Goal: Transaction & Acquisition: Download file/media

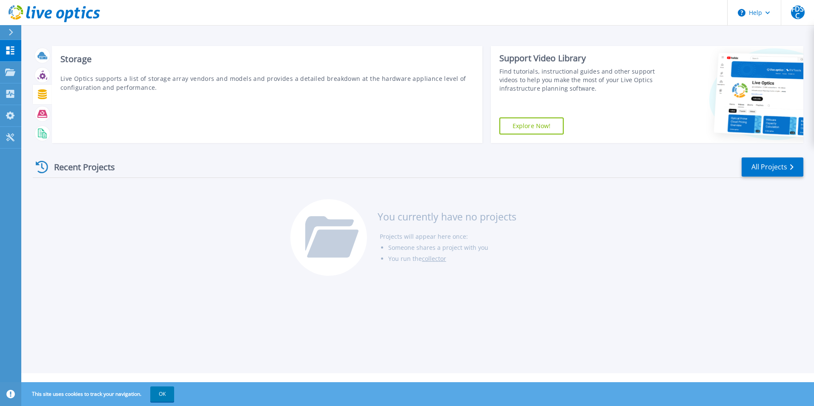
click at [41, 98] on icon at bounding box center [42, 94] width 9 height 10
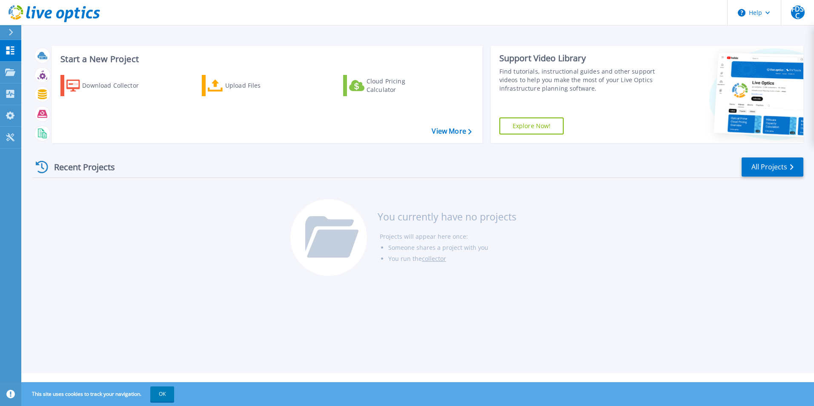
click at [32, 95] on div "Start a New Project Download Collector Upload Files Cloud Pricing Calculator Vi…" at bounding box center [417, 186] width 793 height 373
click at [40, 95] on icon at bounding box center [42, 94] width 9 height 10
click at [40, 98] on icon at bounding box center [42, 94] width 10 height 10
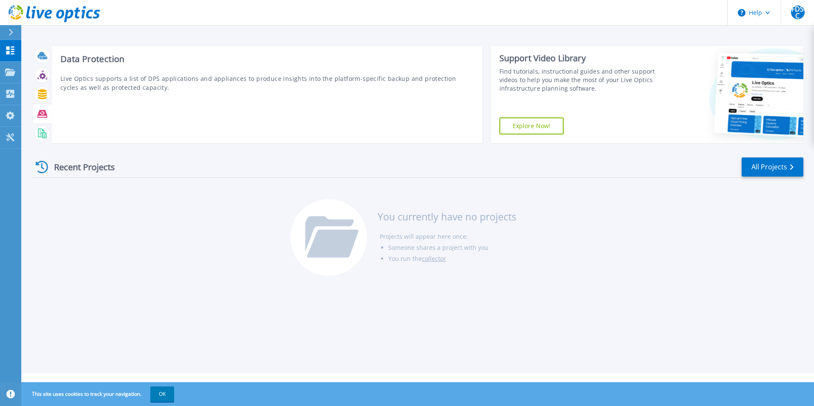
click at [43, 108] on div at bounding box center [42, 113] width 15 height 15
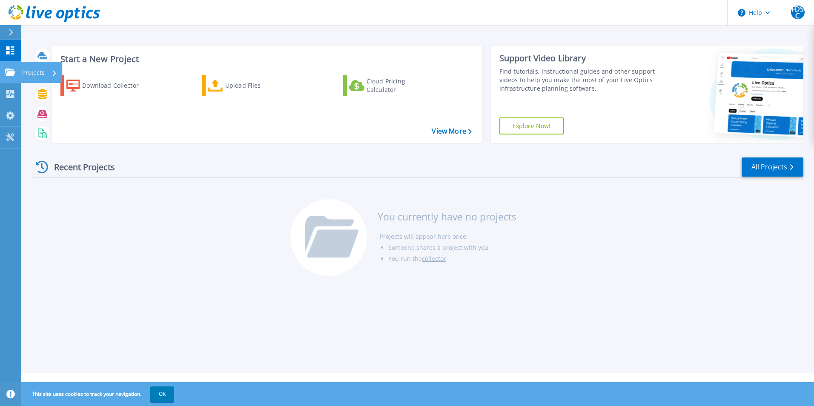
click at [16, 73] on link "Projects Projects" at bounding box center [10, 73] width 21 height 22
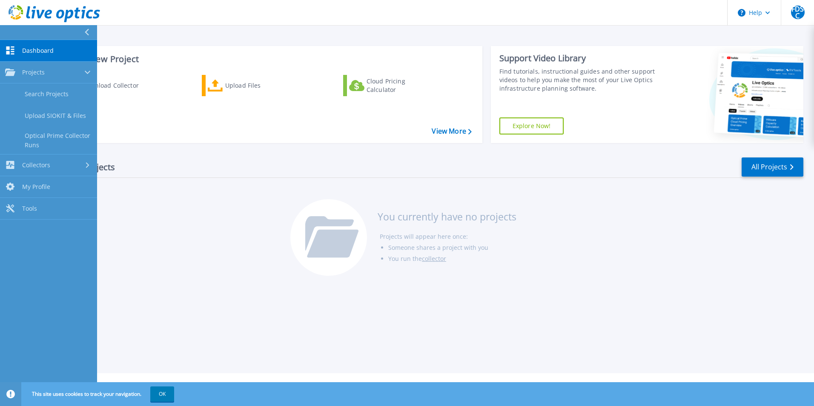
drag, startPoint x: 232, startPoint y: 199, endPoint x: 227, endPoint y: 189, distance: 11.4
click at [231, 195] on div "Recent Projects All Projects You currently have no projects Projects will appea…" at bounding box center [418, 217] width 771 height 135
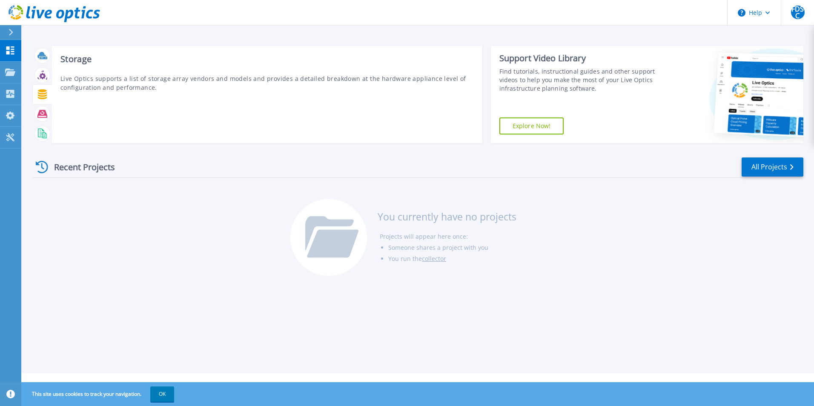
click at [45, 95] on icon at bounding box center [42, 94] width 10 height 10
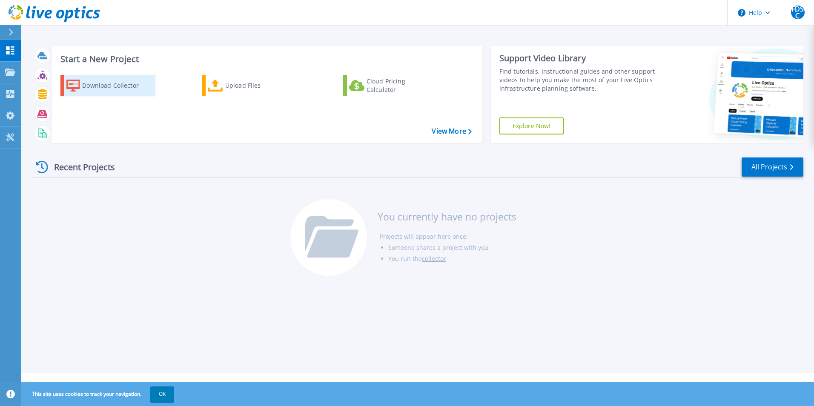
click at [142, 85] on div "Download Collector" at bounding box center [116, 85] width 68 height 17
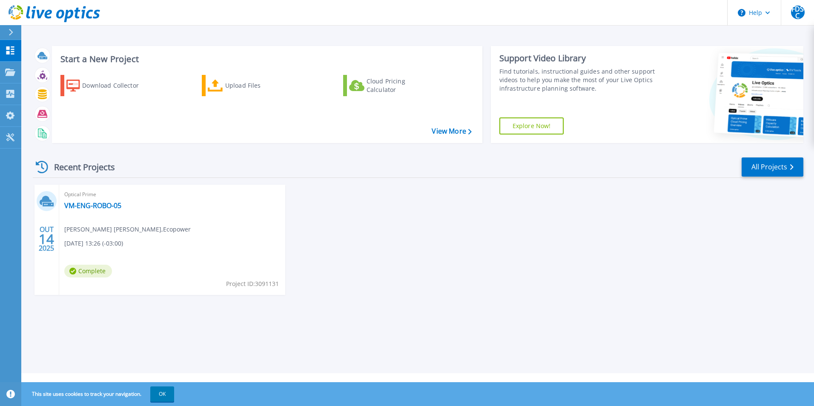
click at [95, 241] on span "[DATE] 13:26 (-03:00)" at bounding box center [93, 243] width 59 height 9
click at [83, 205] on link "VM-ENG-ROBO-05" at bounding box center [92, 205] width 57 height 9
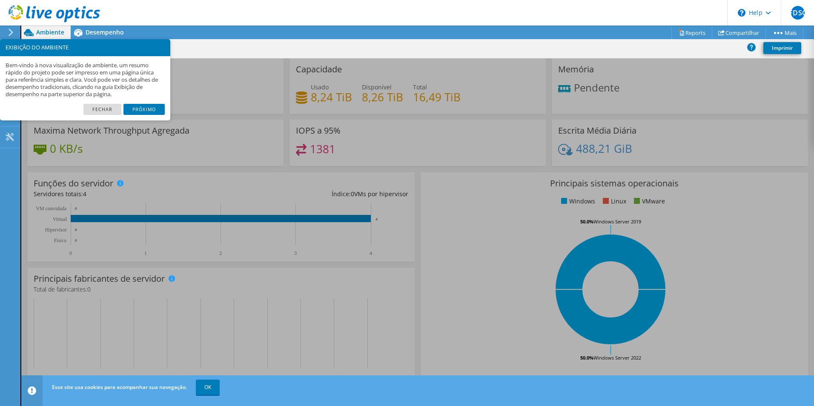
click at [288, 188] on div "Funções do servidor Servidores físicos representam servidores de metal nu que t…" at bounding box center [220, 216] width 387 height 89
click at [136, 109] on link "Próximo" at bounding box center [143, 109] width 41 height 11
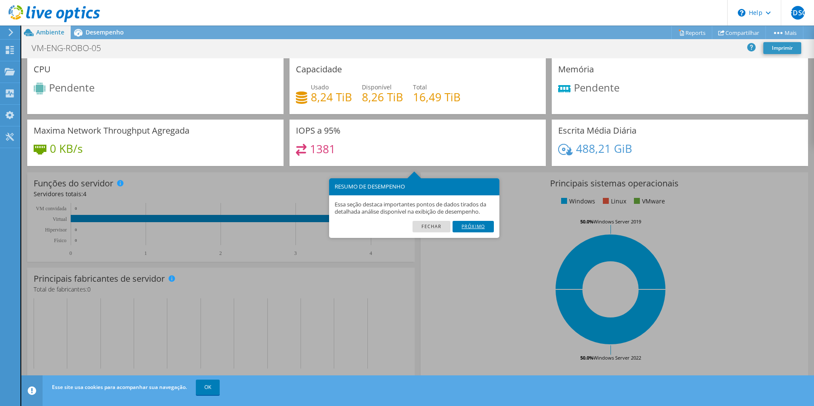
click at [470, 231] on link "Próximo" at bounding box center [473, 226] width 41 height 11
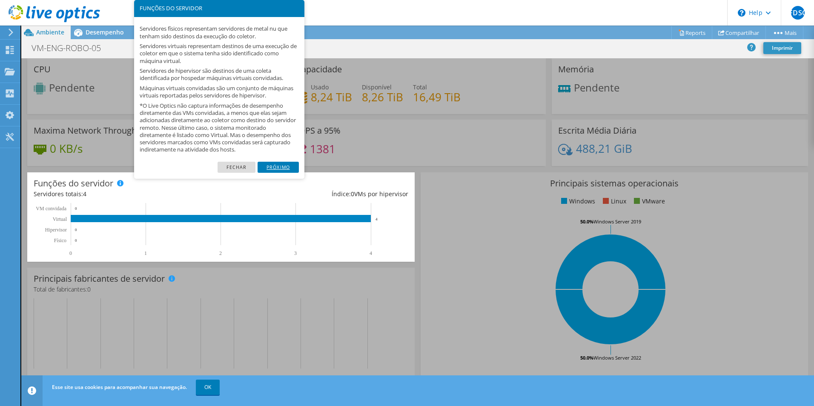
click at [283, 168] on link "Próximo" at bounding box center [278, 167] width 41 height 11
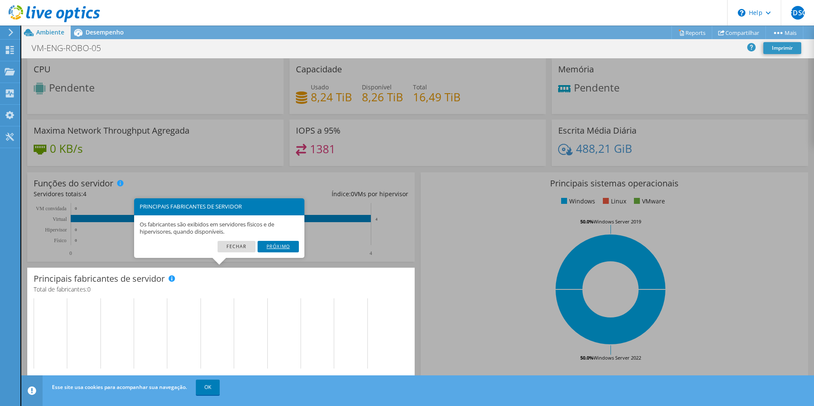
click at [288, 250] on link "Próximo" at bounding box center [278, 246] width 41 height 11
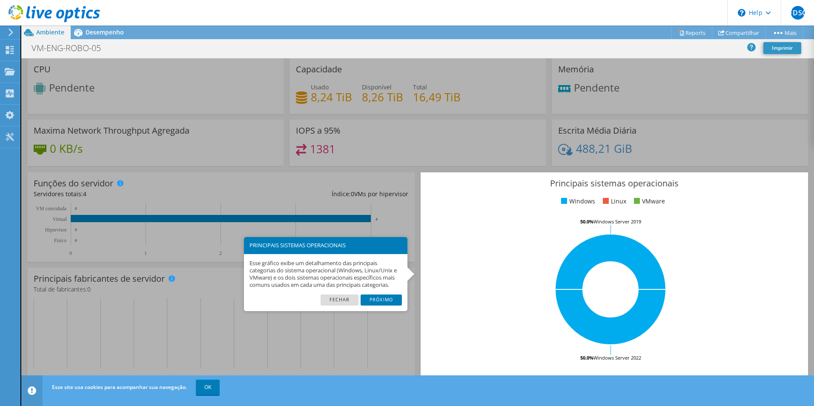
click at [393, 298] on link "Próximo" at bounding box center [381, 300] width 41 height 11
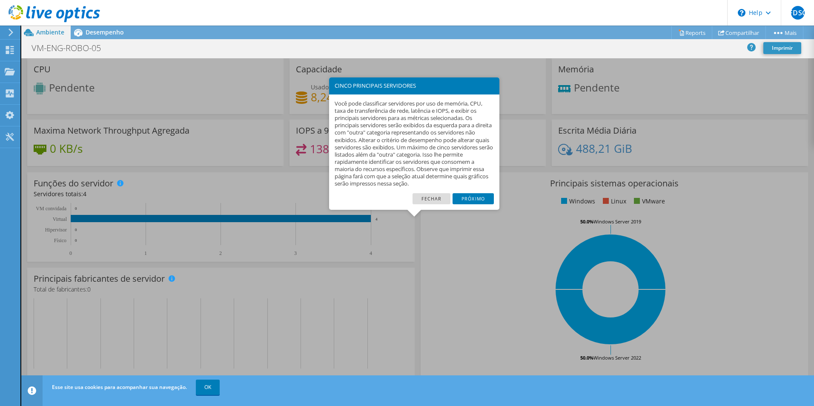
scroll to position [162, 0]
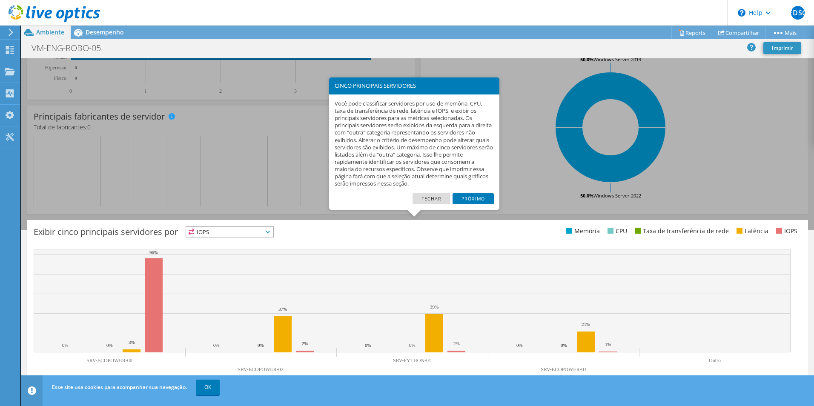
click at [465, 199] on link "Próximo" at bounding box center [473, 198] width 41 height 11
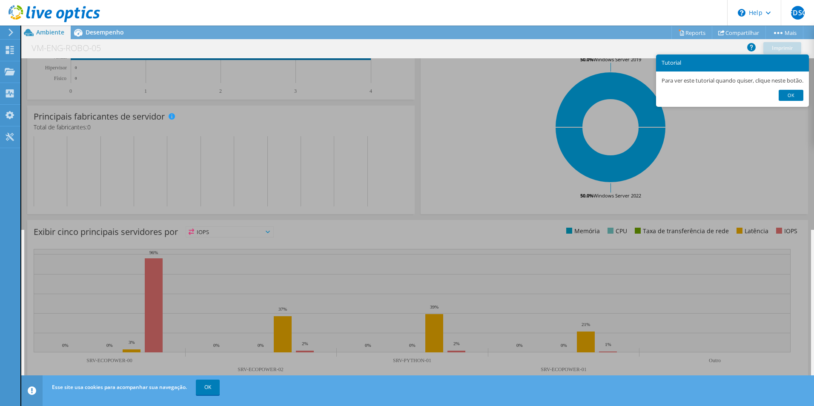
click at [795, 88] on div "Para ver este tutorial quando quiser, clique neste botão." at bounding box center [732, 81] width 153 height 19
click at [798, 98] on link "Ok" at bounding box center [791, 95] width 25 height 11
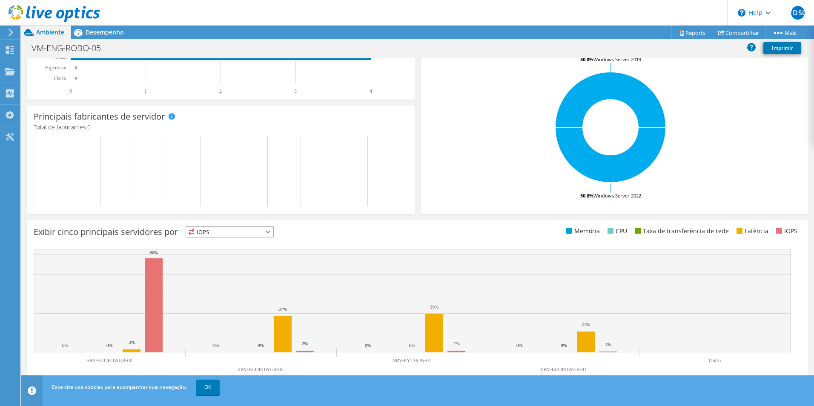
scroll to position [63, 0]
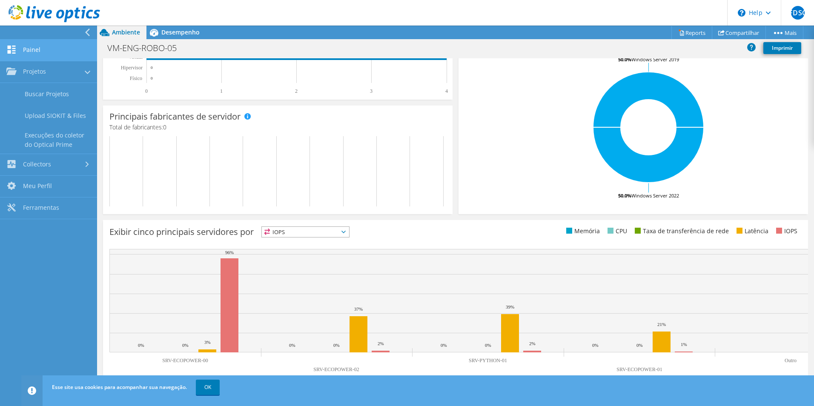
click at [17, 56] on link "Painel" at bounding box center [48, 51] width 97 height 22
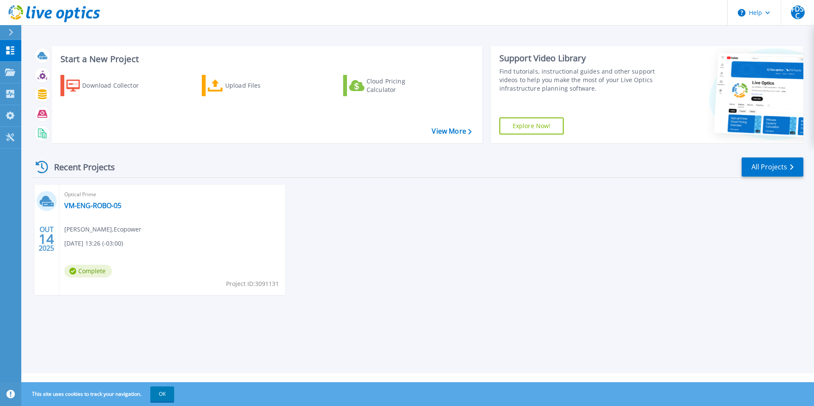
click at [106, 231] on span "[PERSON_NAME] , Ecopower" at bounding box center [102, 229] width 77 height 9
click at [93, 207] on link "VM-ENG-ROBO-05" at bounding box center [92, 205] width 57 height 9
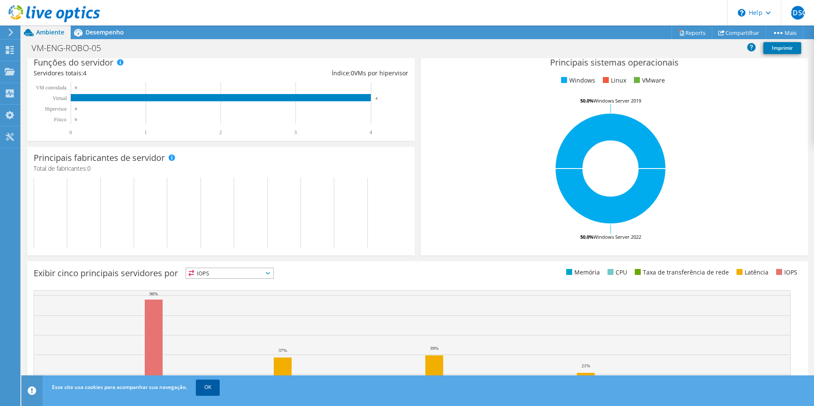
scroll to position [162, 0]
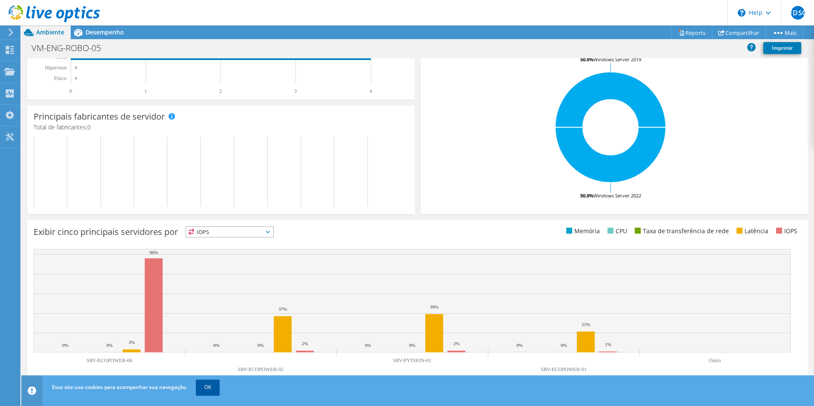
click at [208, 390] on link "OK" at bounding box center [208, 387] width 24 height 15
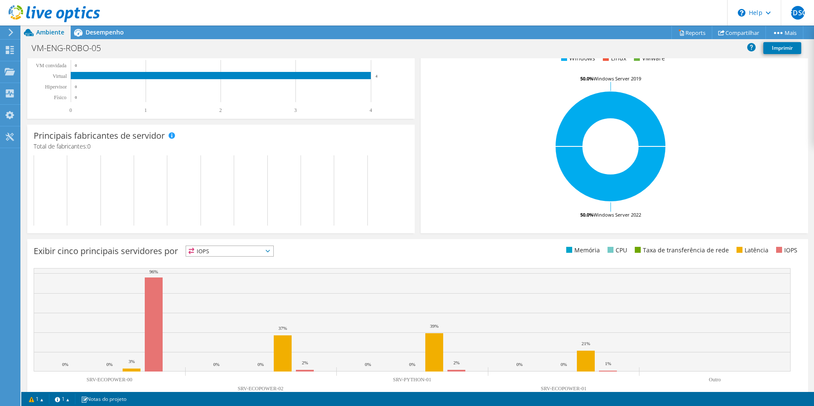
scroll to position [162, 0]
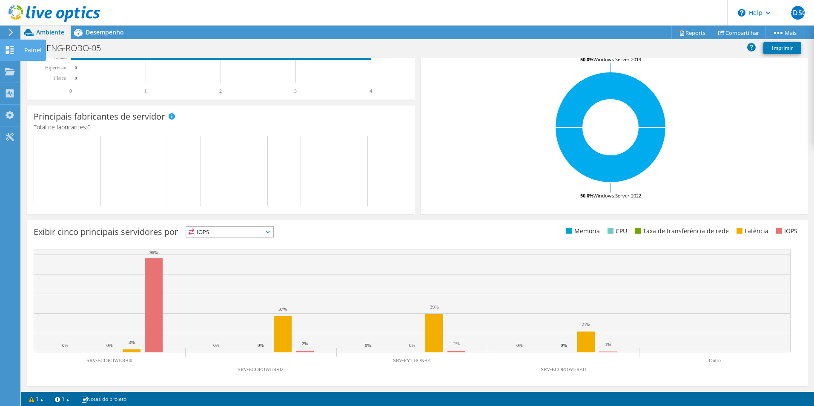
click at [14, 54] on div at bounding box center [10, 50] width 10 height 9
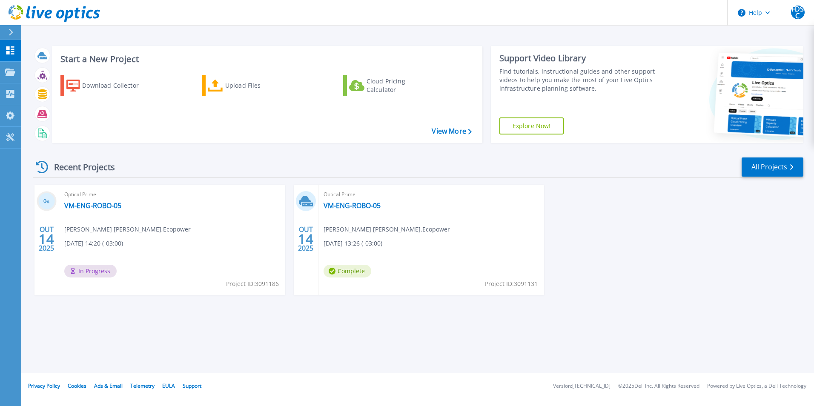
click at [184, 247] on div "Optical Prime VM-ENG-ROBO-05 [PERSON_NAME] [PERSON_NAME] , Ecopower [DATE] 14:2…" at bounding box center [172, 240] width 226 height 110
click at [86, 204] on link "VM-ENG-ROBO-05" at bounding box center [92, 205] width 57 height 9
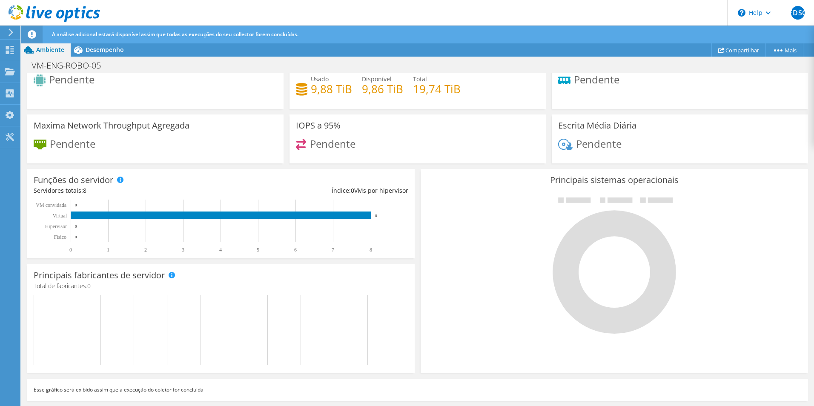
scroll to position [108, 0]
click at [367, 87] on h4 "9,86 TiB" at bounding box center [382, 88] width 41 height 9
click at [204, 284] on h4 "Total de fabricantes: 0" at bounding box center [221, 285] width 375 height 9
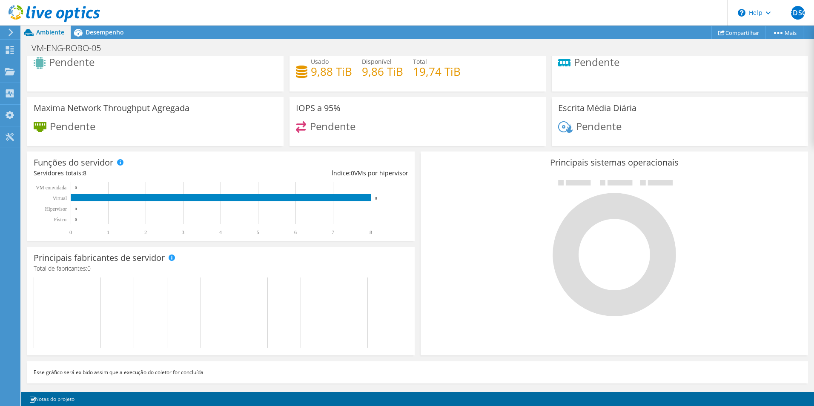
click at [528, 173] on div "Principais sistemas operacionais Windows Linux VMware" at bounding box center [614, 254] width 387 height 204
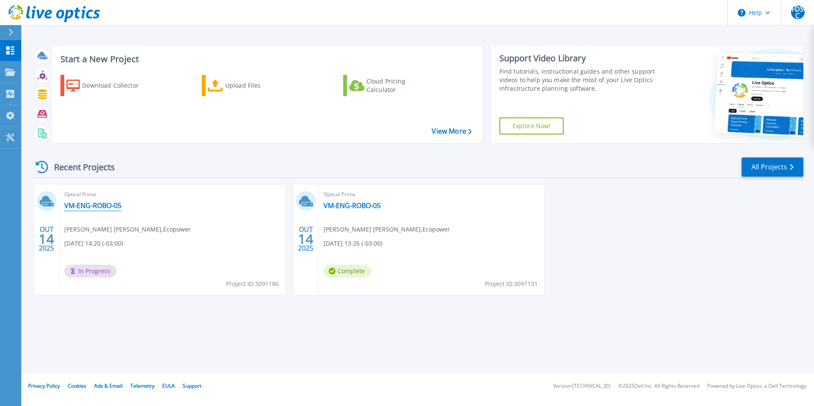
click at [102, 210] on link "VM-ENG-ROBO-05" at bounding box center [92, 205] width 57 height 9
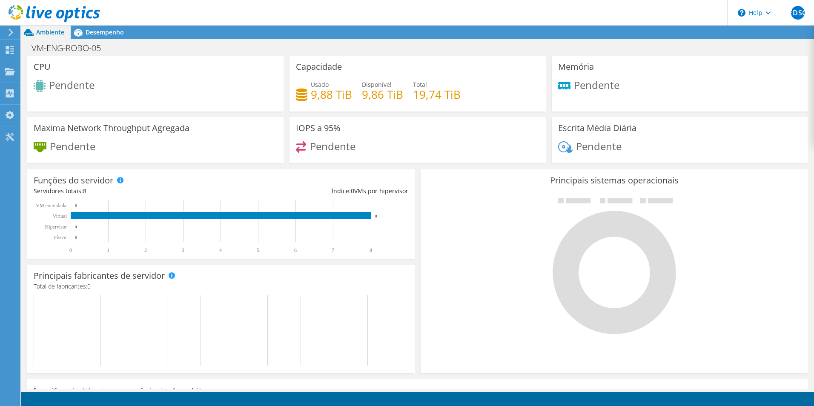
scroll to position [18, 0]
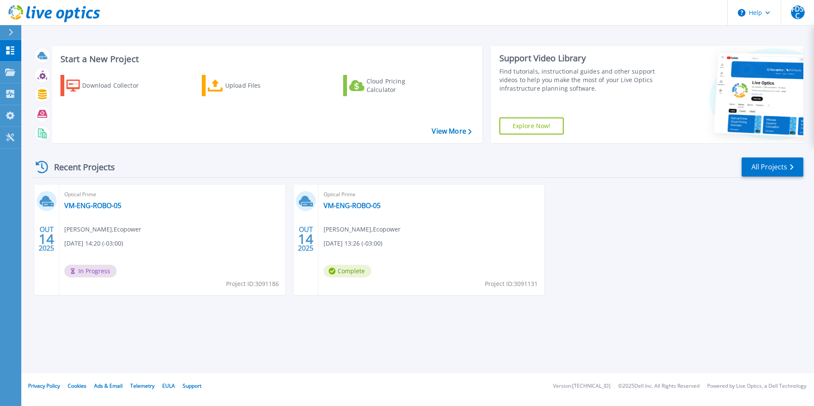
click at [765, 229] on div "[DATE] Optical Prime VM-ENG-ROBO-05 [PERSON_NAME] , Ecopower [DATE] 14:20 (-03:…" at bounding box center [415, 248] width 778 height 127
click at [103, 201] on link "VM-ENG-ROBO-05" at bounding box center [92, 205] width 57 height 9
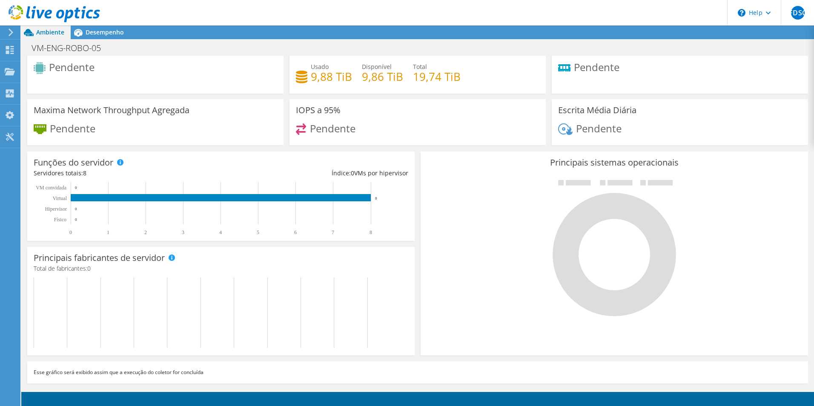
scroll to position [191, 0]
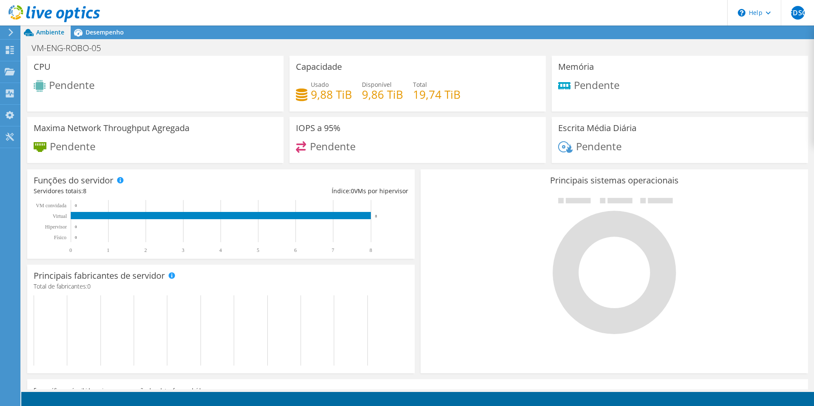
scroll to position [21, 0]
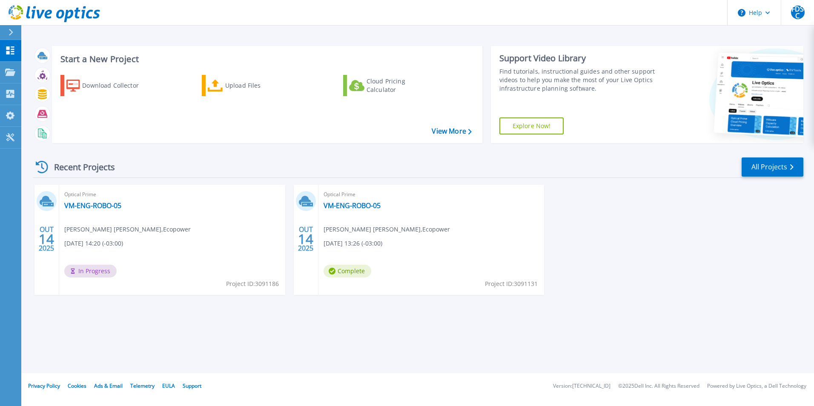
click at [162, 233] on span "Frederico de Souza Carvalho , Ecopower" at bounding box center [127, 229] width 126 height 9
drag, startPoint x: 162, startPoint y: 233, endPoint x: 105, endPoint y: 228, distance: 56.8
click at [106, 229] on span "Frederico de Souza Carvalho , Ecopower" at bounding box center [127, 229] width 126 height 9
click at [107, 208] on link "VM-ENG-ROBO-05" at bounding box center [92, 205] width 57 height 9
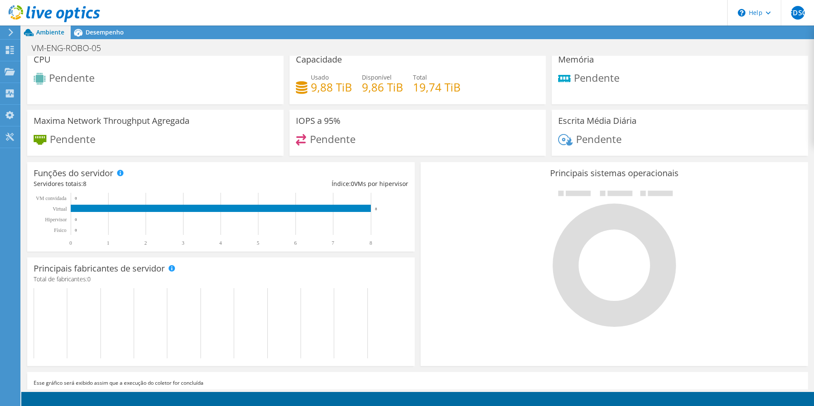
scroll to position [18, 0]
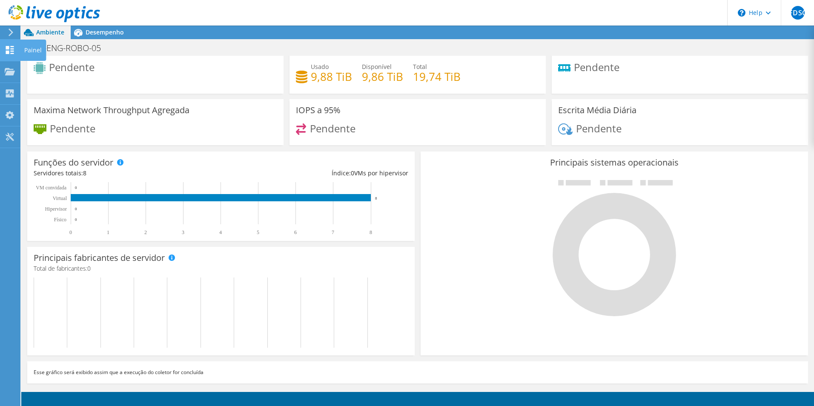
click at [11, 51] on use at bounding box center [10, 50] width 8 height 8
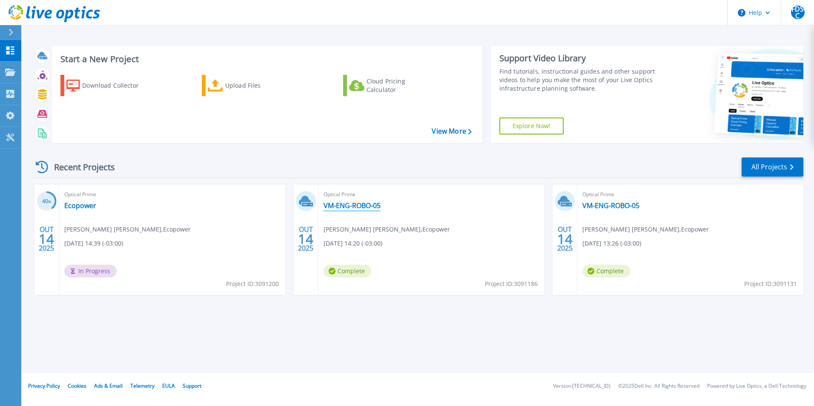
click at [361, 206] on link "VM-ENG-ROBO-05" at bounding box center [352, 205] width 57 height 9
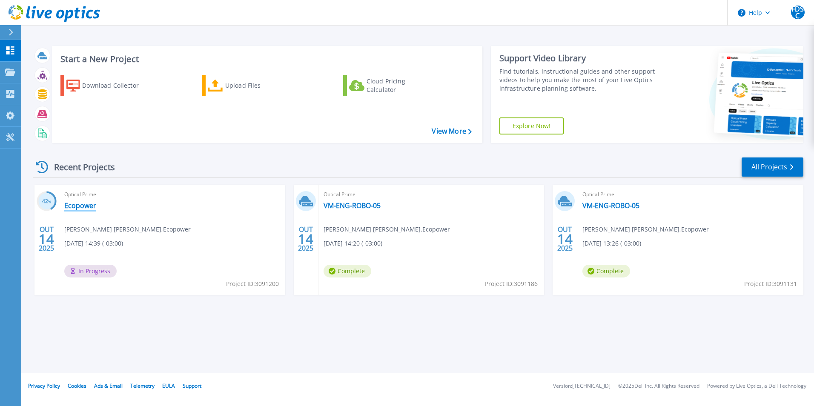
click at [77, 208] on link "Ecopower" at bounding box center [80, 205] width 32 height 9
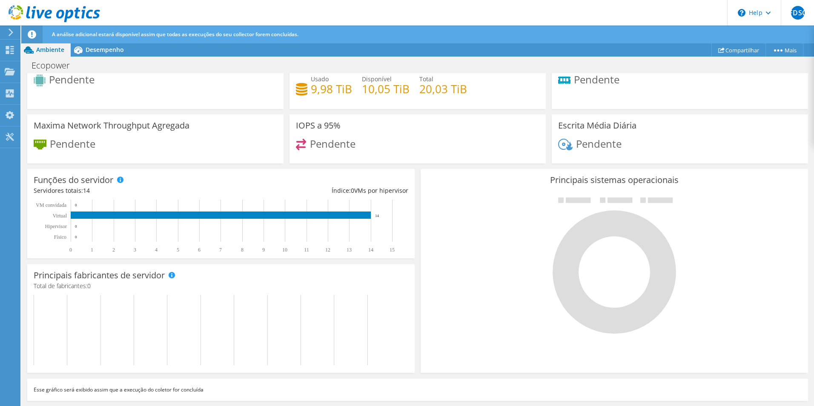
scroll to position [151, 0]
click at [14, 48] on icon at bounding box center [10, 50] width 10 height 8
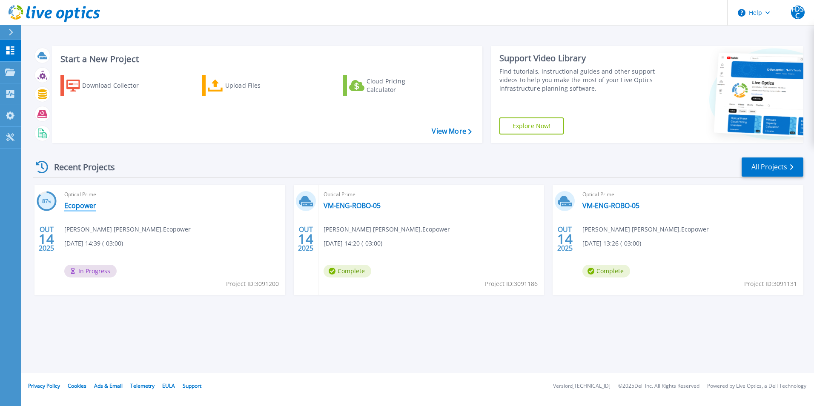
click at [77, 209] on link "Ecopower" at bounding box center [80, 205] width 32 height 9
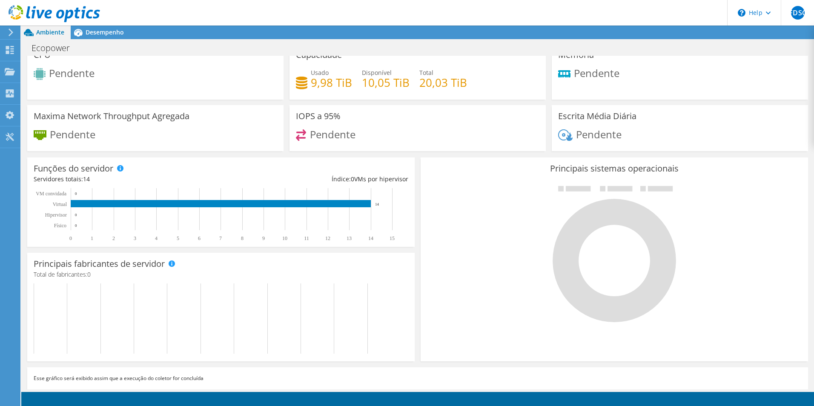
scroll to position [18, 0]
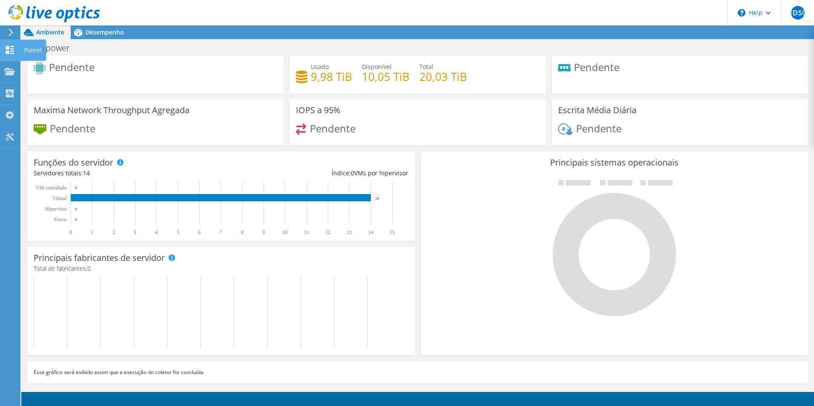
click at [14, 49] on use at bounding box center [10, 50] width 8 height 8
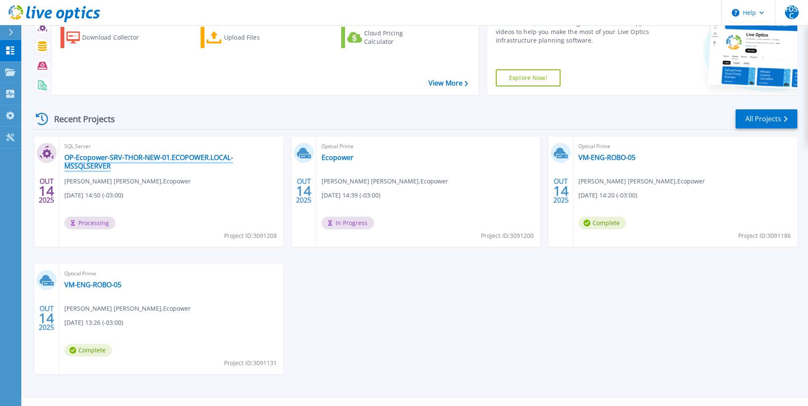
scroll to position [66, 0]
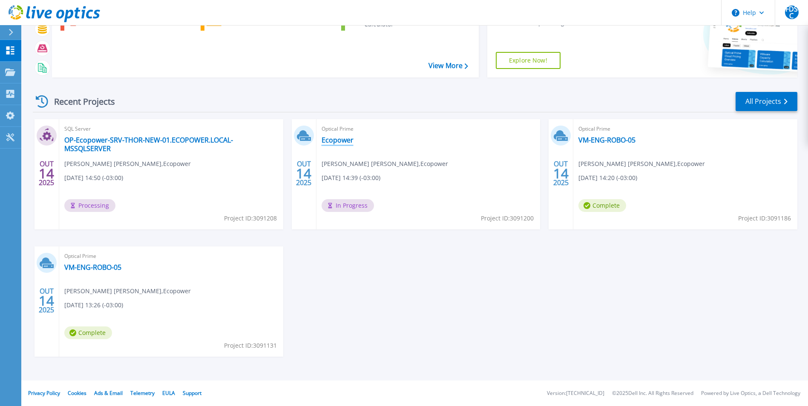
click at [342, 139] on link "Ecopower" at bounding box center [337, 140] width 32 height 9
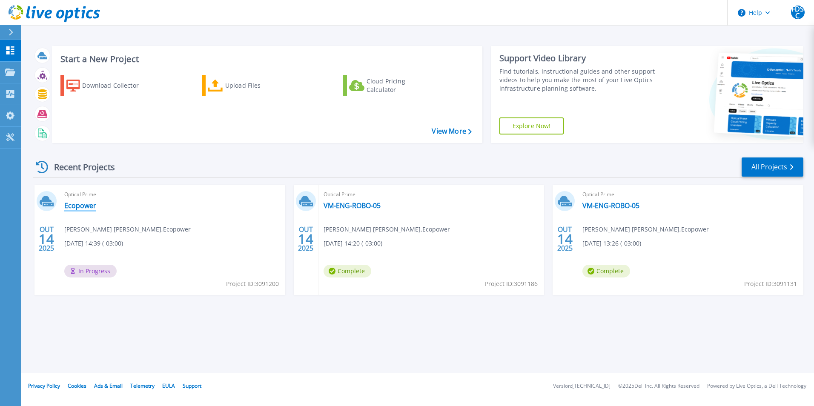
click at [87, 209] on link "Ecopower" at bounding box center [80, 205] width 32 height 9
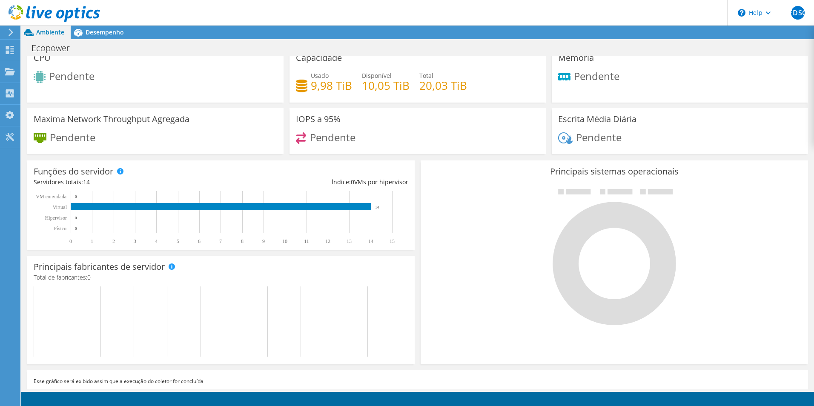
scroll to position [18, 0]
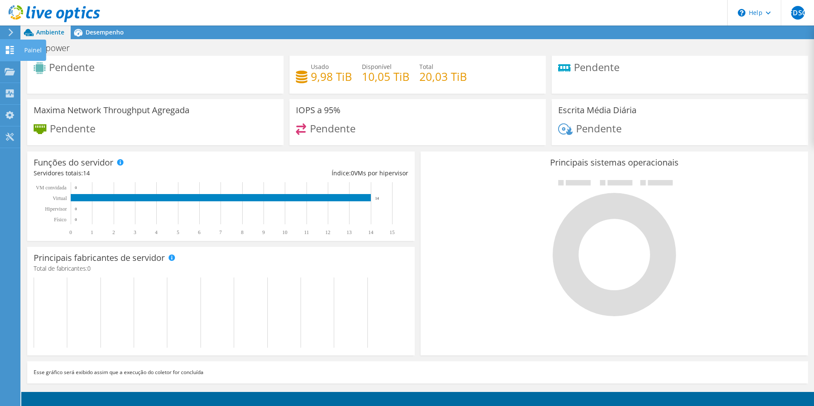
click at [9, 53] on use at bounding box center [10, 50] width 8 height 8
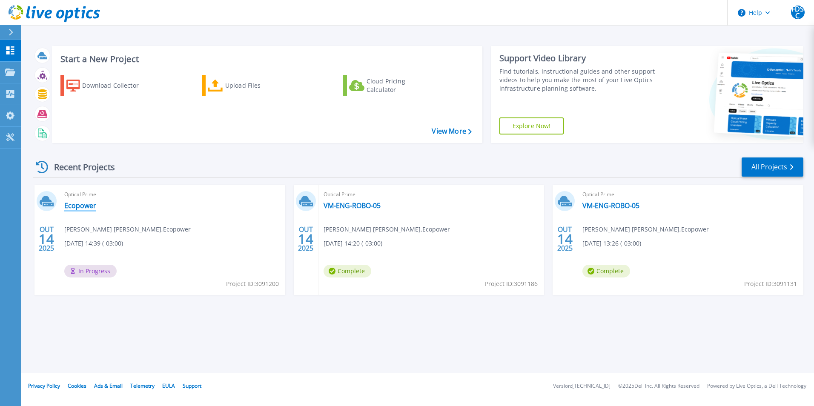
click at [88, 203] on link "Ecopower" at bounding box center [80, 205] width 32 height 9
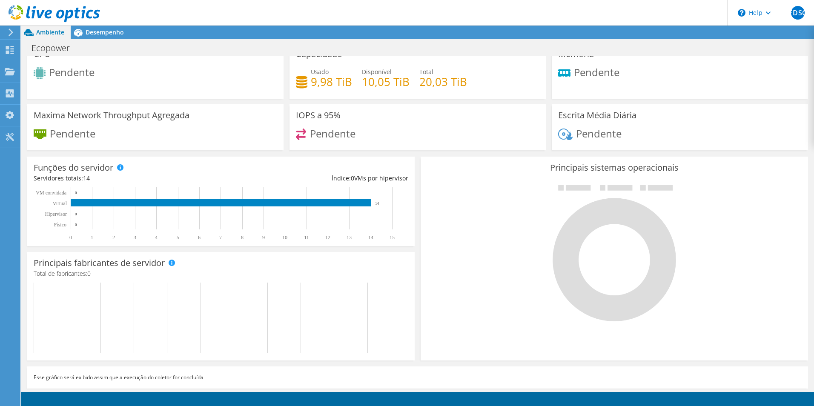
scroll to position [18, 0]
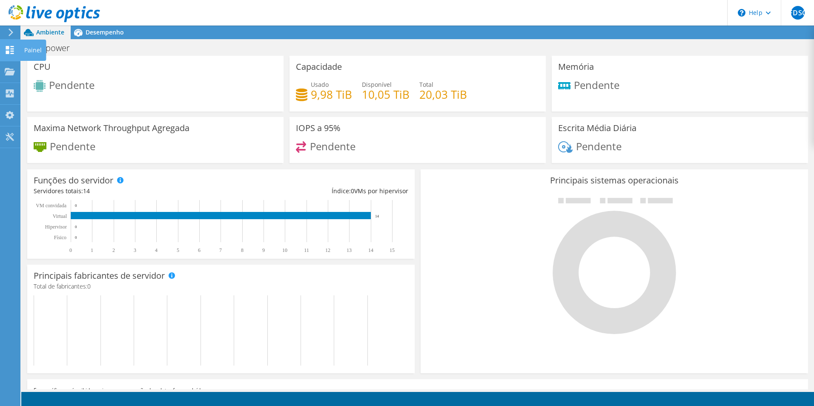
click at [8, 53] on icon at bounding box center [10, 50] width 10 height 8
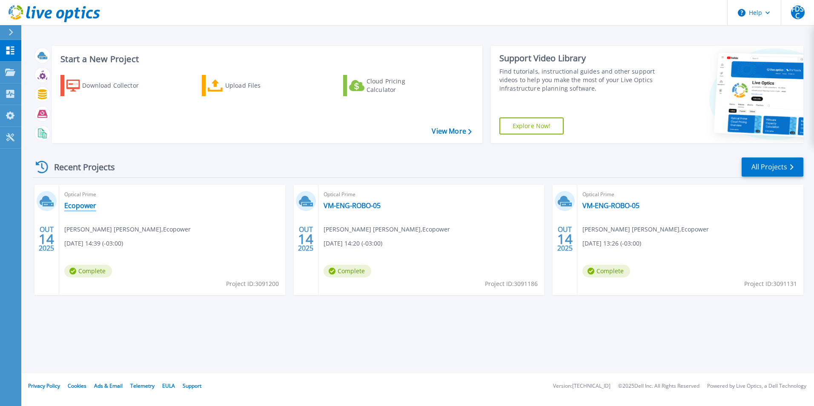
click at [79, 210] on link "Ecopower" at bounding box center [80, 205] width 32 height 9
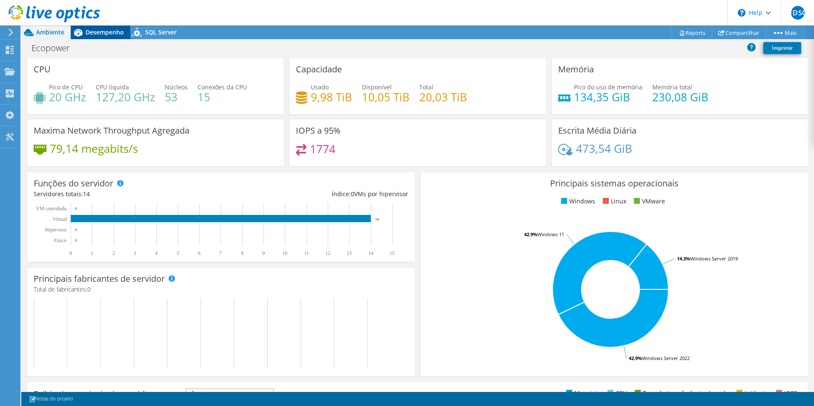
click at [105, 36] on span "Desempenho" at bounding box center [105, 32] width 38 height 8
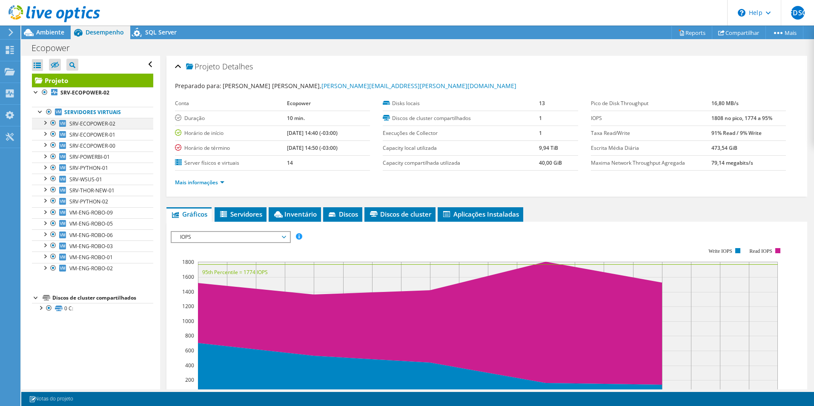
click at [47, 125] on div at bounding box center [44, 122] width 9 height 9
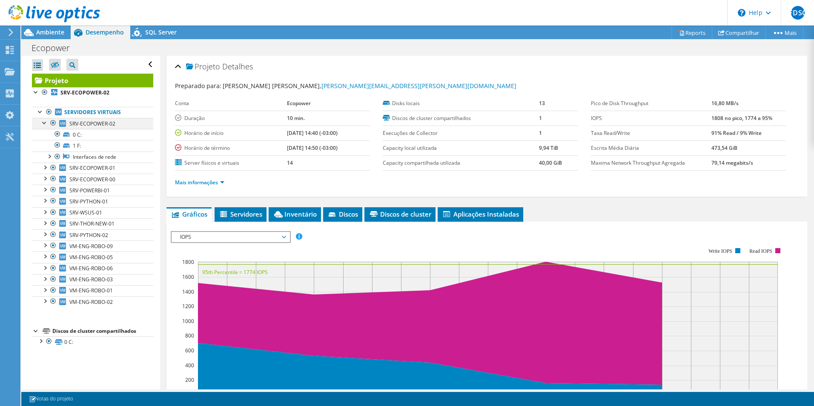
click at [46, 125] on div at bounding box center [44, 122] width 9 height 9
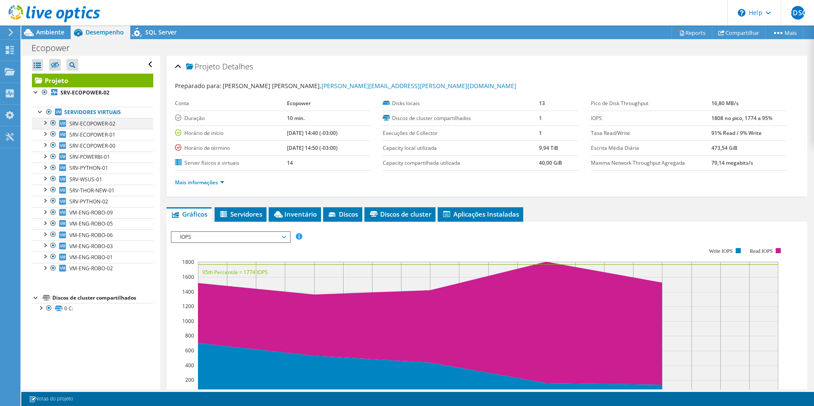
click at [44, 123] on div at bounding box center [44, 122] width 9 height 9
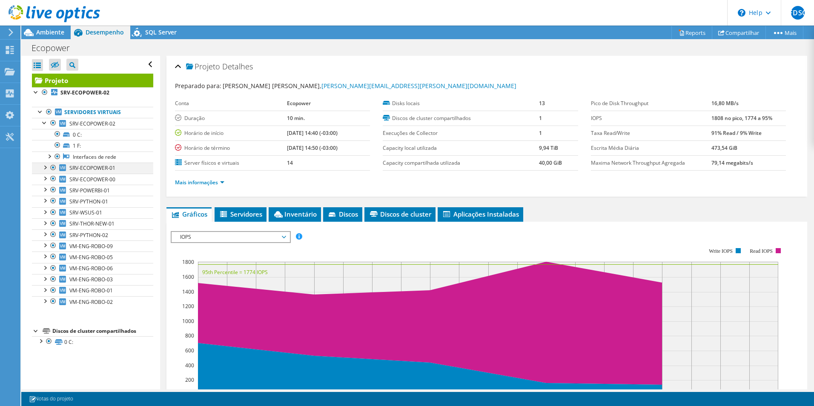
click at [47, 170] on div at bounding box center [44, 167] width 9 height 9
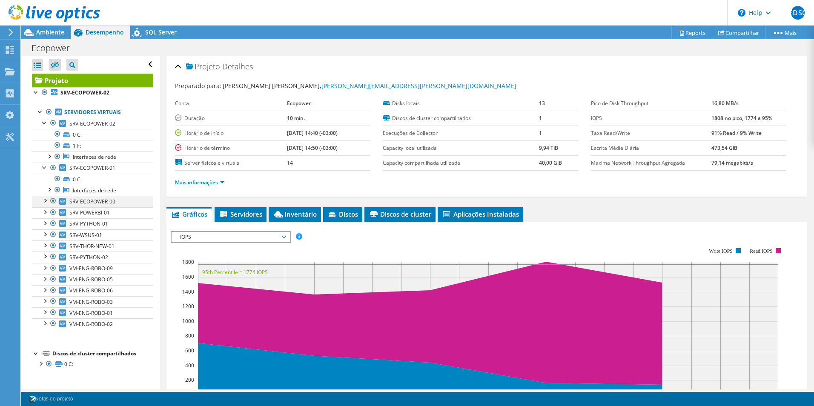
click at [46, 203] on div at bounding box center [44, 200] width 9 height 9
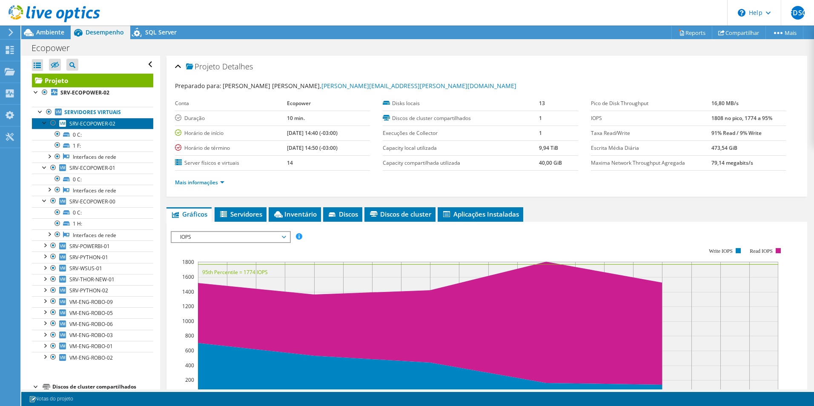
click at [94, 121] on span "SRV-ECOPOWER-02" at bounding box center [92, 123] width 46 height 7
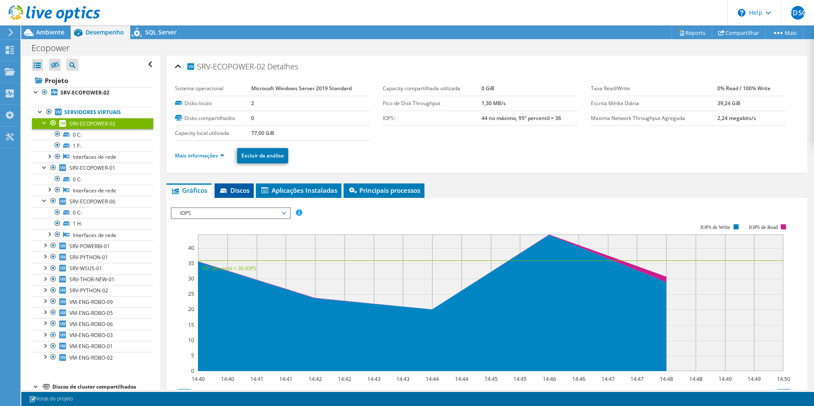
click at [247, 191] on span "Discos" at bounding box center [234, 190] width 31 height 9
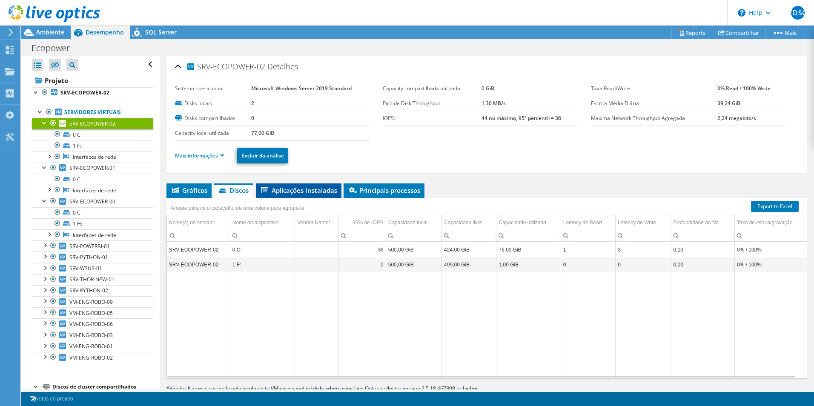
click at [302, 192] on span "Aplicações Instaladas" at bounding box center [298, 190] width 77 height 9
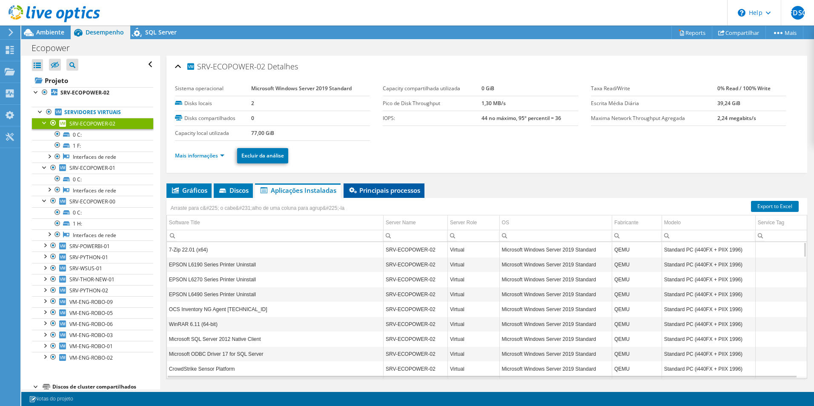
click at [396, 188] on span "Principais processos" at bounding box center [384, 190] width 72 height 9
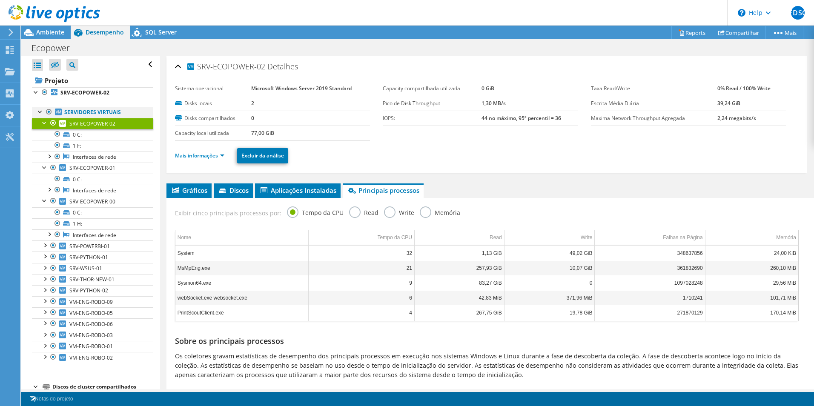
click at [38, 107] on div at bounding box center [40, 111] width 9 height 9
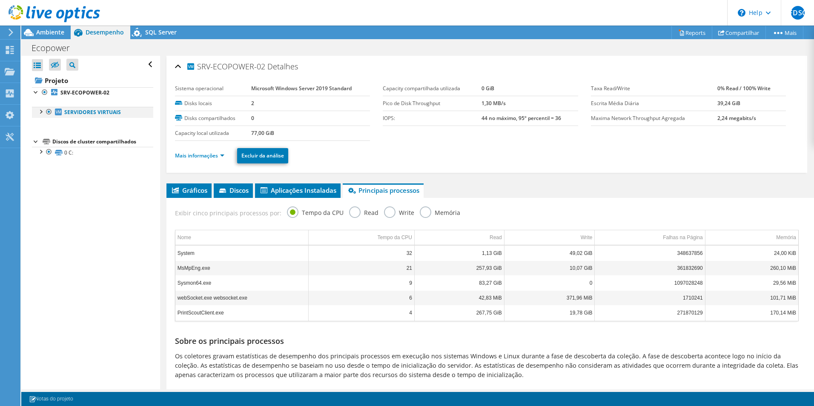
click at [40, 113] on div at bounding box center [40, 111] width 9 height 9
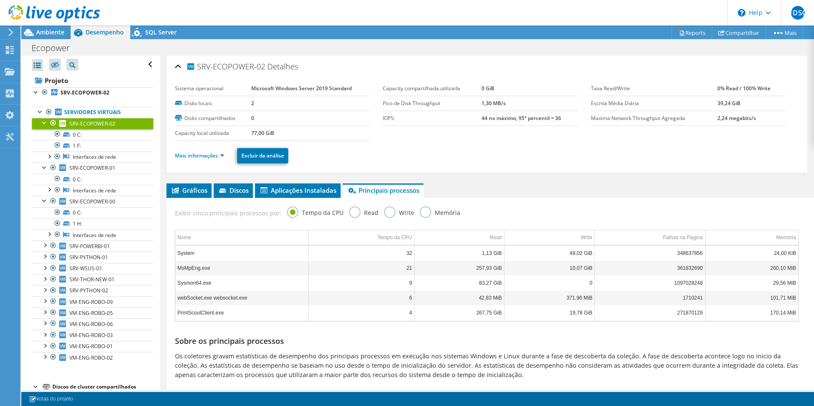
click at [44, 126] on div at bounding box center [44, 122] width 9 height 9
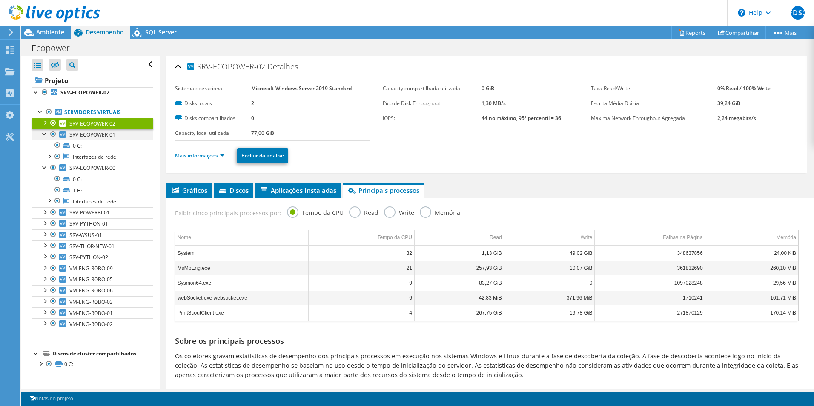
click at [45, 133] on div at bounding box center [44, 133] width 9 height 9
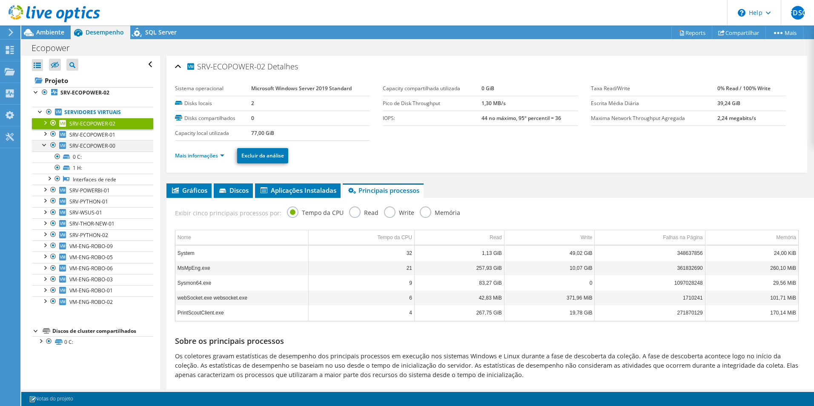
click at [45, 144] on div at bounding box center [44, 144] width 9 height 9
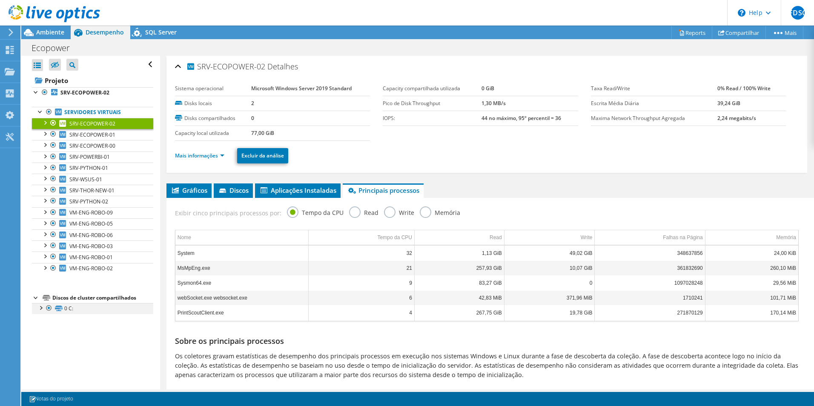
click at [40, 310] on div at bounding box center [40, 307] width 9 height 9
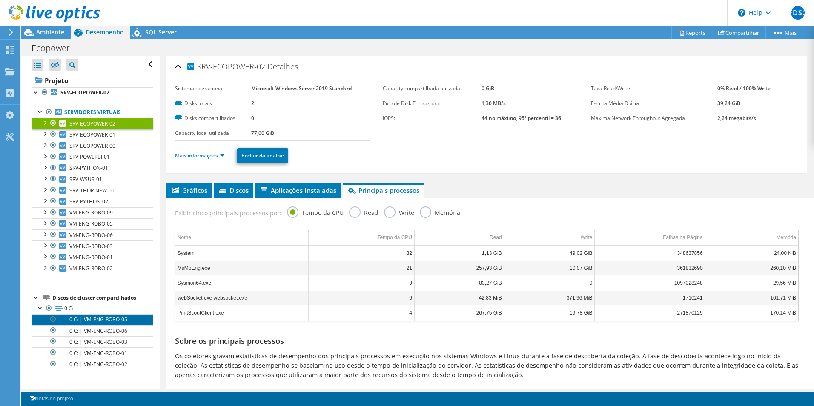
click at [96, 319] on link "0 C: | VM-ENG-ROBO-05" at bounding box center [92, 319] width 121 height 11
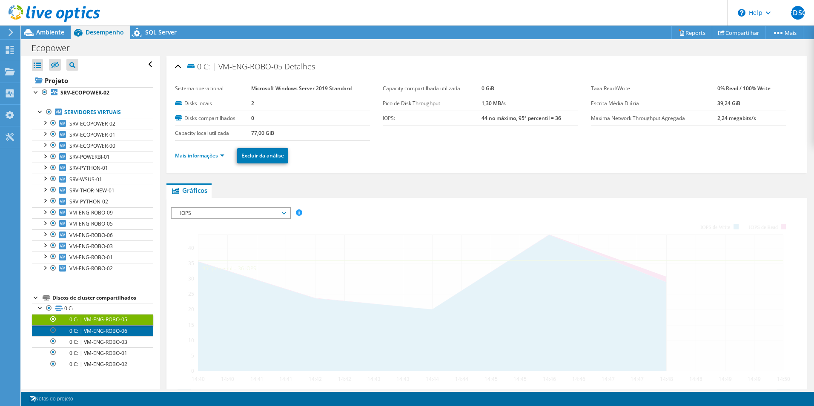
click at [99, 326] on link "0 C: | VM-ENG-ROBO-06" at bounding box center [92, 330] width 121 height 11
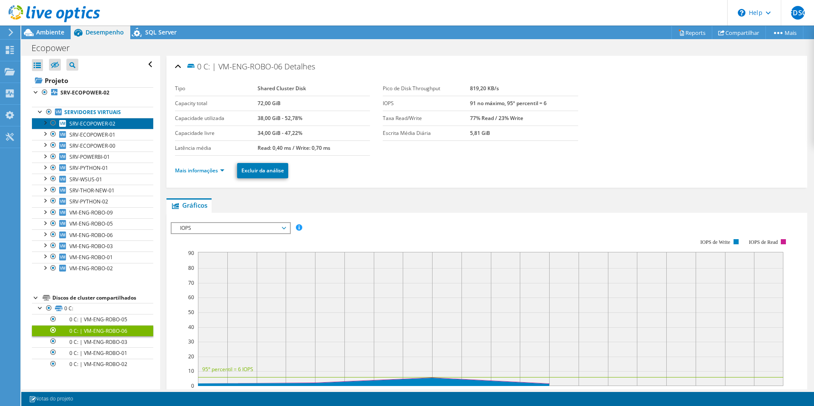
click at [95, 126] on span "SRV-ECOPOWER-02" at bounding box center [92, 123] width 46 height 7
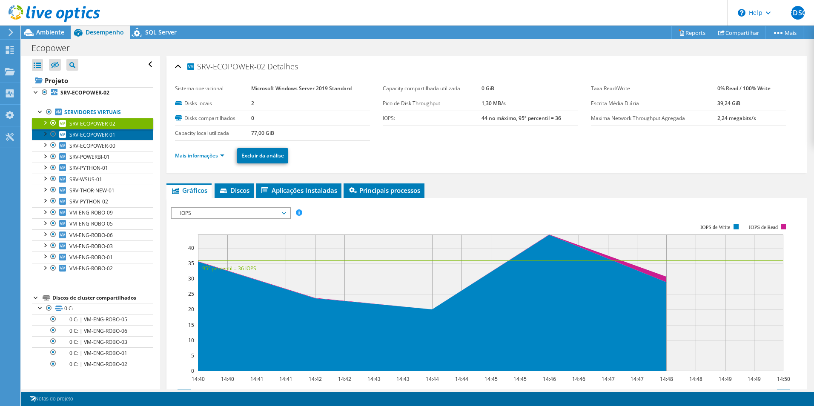
click at [106, 131] on span "SRV-ECOPOWER-01" at bounding box center [92, 134] width 46 height 7
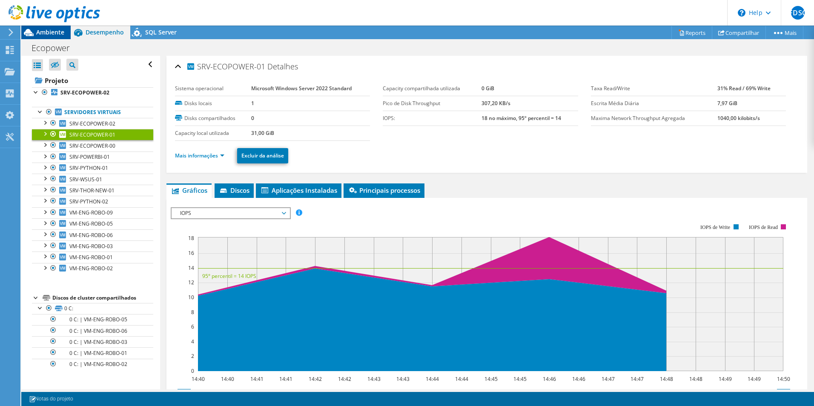
click at [31, 30] on icon at bounding box center [28, 32] width 15 height 15
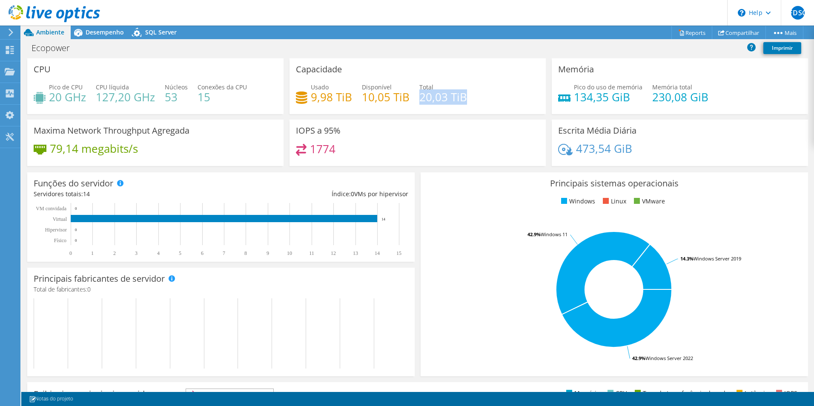
drag, startPoint x: 417, startPoint y: 95, endPoint x: 505, endPoint y: 102, distance: 88.4
click at [505, 102] on div "Usado 9,98 TiB Disponível 10,05 TiB Total 20,03 TiB" at bounding box center [418, 97] width 244 height 28
drag, startPoint x: 505, startPoint y: 102, endPoint x: 492, endPoint y: 109, distance: 15.1
click at [492, 109] on div "Usado 9,98 TiB Disponível 10,05 TiB Total 20,03 TiB" at bounding box center [418, 97] width 244 height 28
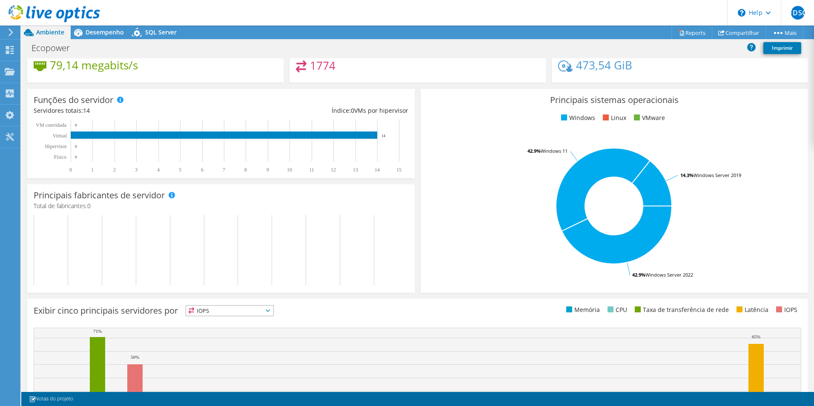
scroll to position [85, 0]
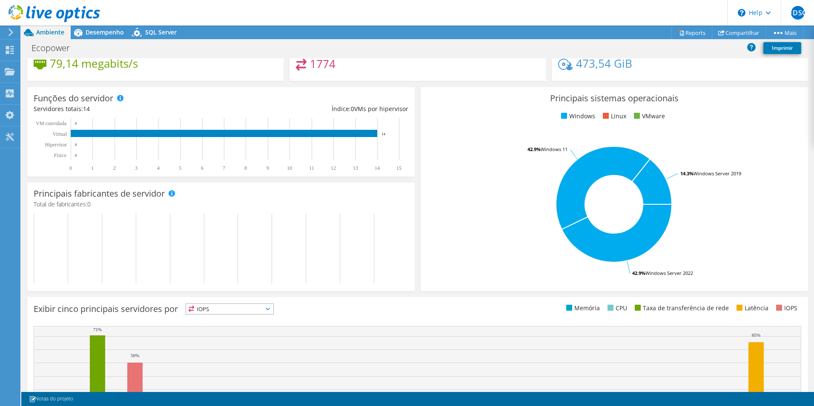
drag, startPoint x: 73, startPoint y: 146, endPoint x: 89, endPoint y: 148, distance: 16.2
click at [89, 148] on rect at bounding box center [221, 144] width 374 height 53
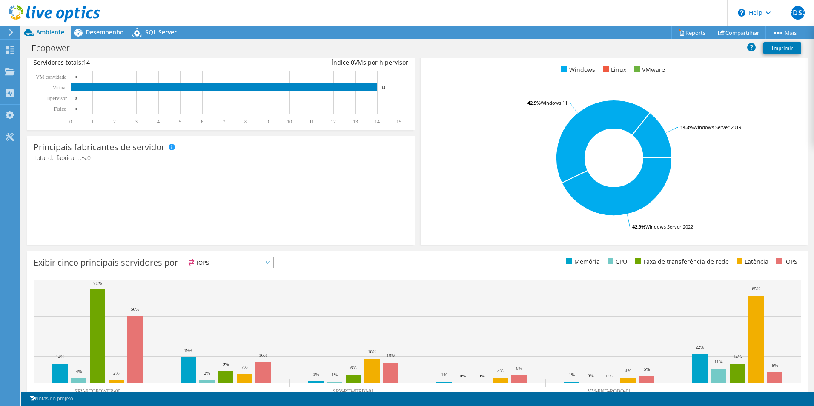
scroll to position [162, 0]
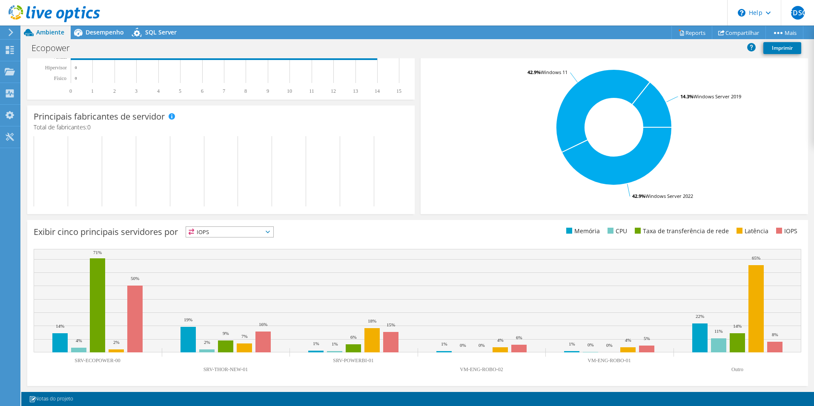
click at [251, 232] on span "IOPS" at bounding box center [229, 232] width 87 height 10
click at [245, 268] on li "CPU" at bounding box center [229, 267] width 87 height 12
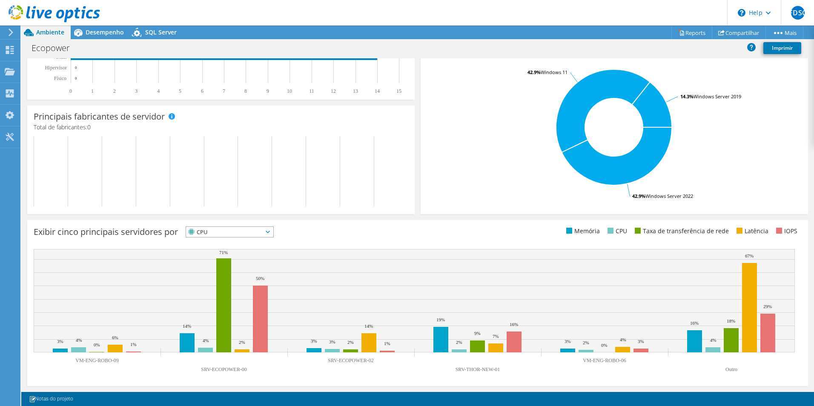
click at [244, 232] on span "CPU" at bounding box center [224, 232] width 77 height 10
click at [231, 276] on li "Taxa de transferência de rede" at bounding box center [229, 279] width 87 height 12
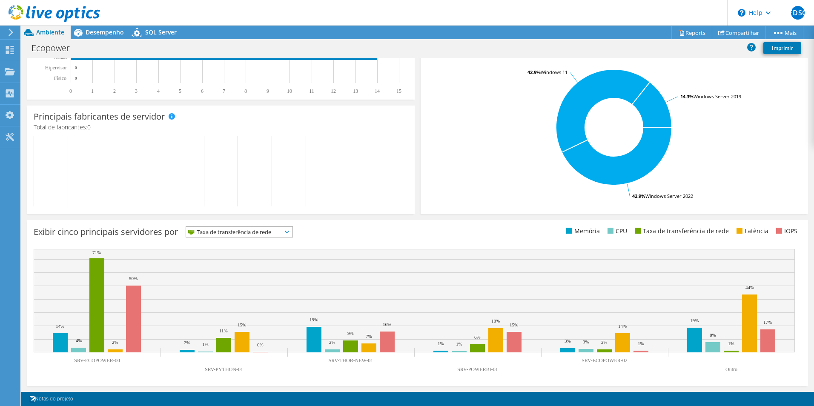
click at [239, 232] on span "Taxa de transferência de rede" at bounding box center [234, 232] width 96 height 10
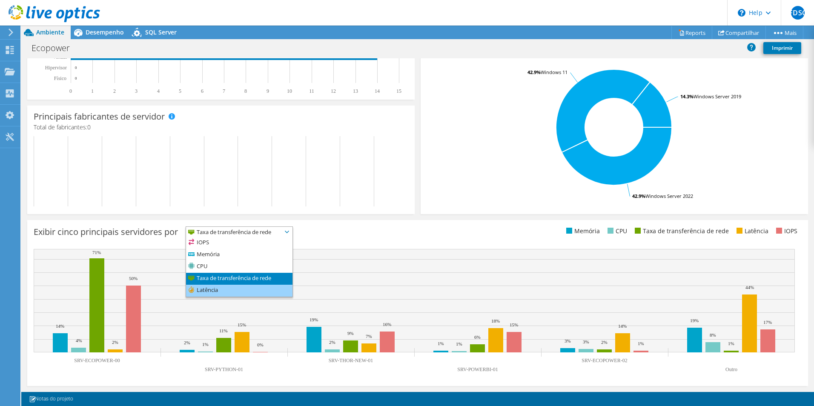
click at [230, 285] on li "Latência" at bounding box center [239, 291] width 106 height 12
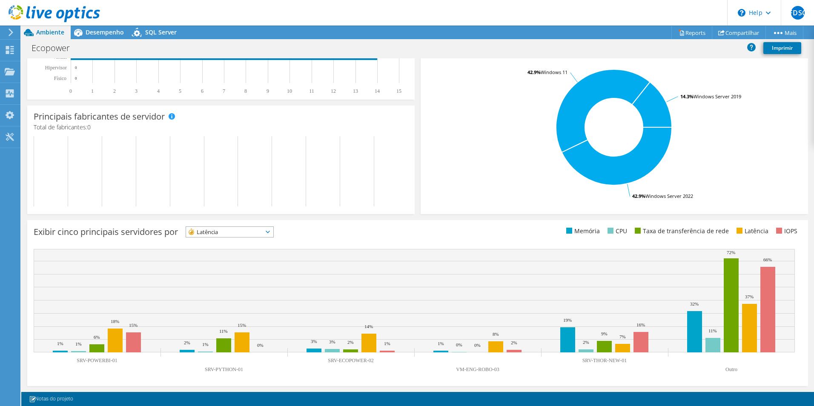
click at [229, 241] on div "Exibir cinco principais servidores por Latência IOPS" at bounding box center [417, 303] width 781 height 166
click at [228, 232] on span "Latência" at bounding box center [224, 232] width 77 height 10
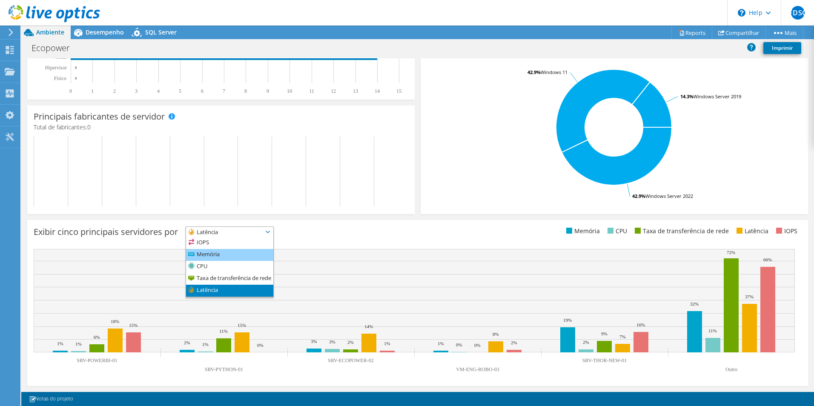
click at [227, 250] on li "Memória" at bounding box center [229, 255] width 87 height 12
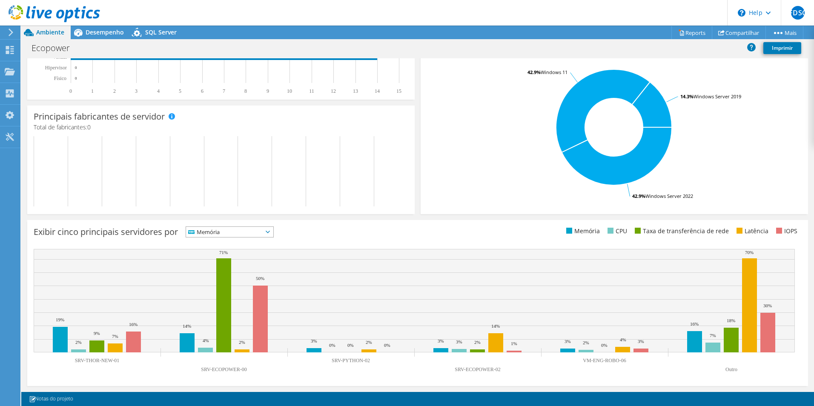
click at [221, 236] on span "Memória" at bounding box center [224, 232] width 77 height 10
click at [221, 250] on li "Memória" at bounding box center [229, 255] width 87 height 12
click at [222, 233] on span "Memória" at bounding box center [224, 232] width 77 height 10
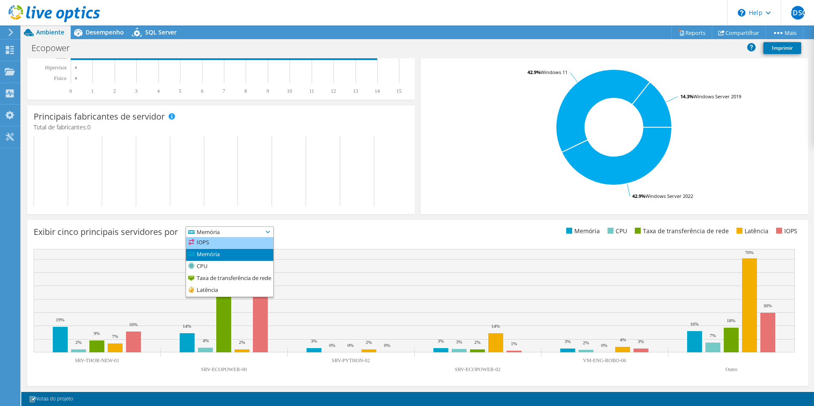
click at [220, 245] on li "IOPS" at bounding box center [229, 243] width 87 height 12
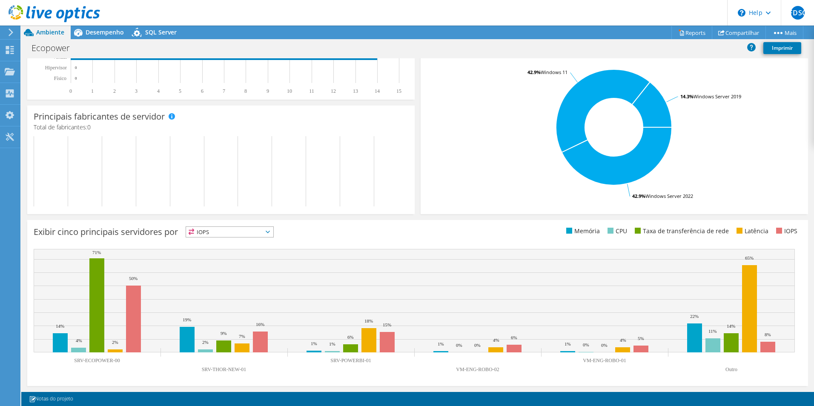
scroll to position [0, 0]
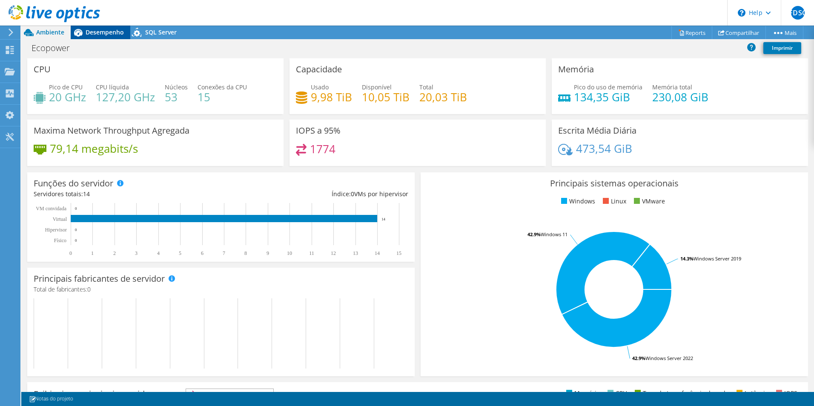
click at [95, 37] on div "Desempenho" at bounding box center [101, 33] width 60 height 14
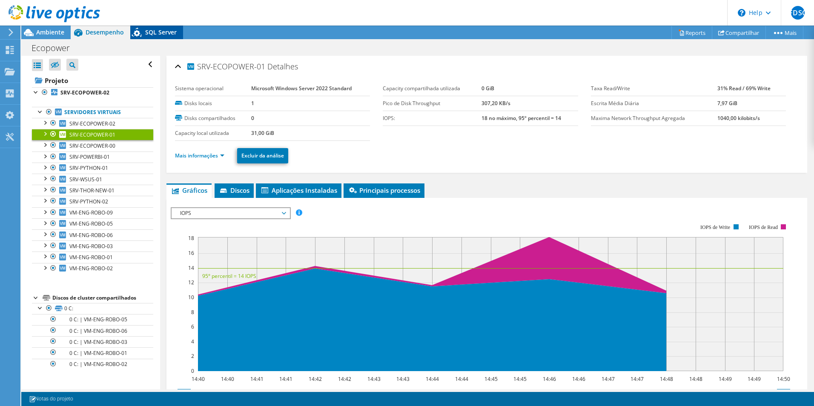
click at [149, 30] on span "SQL Server" at bounding box center [161, 32] width 32 height 8
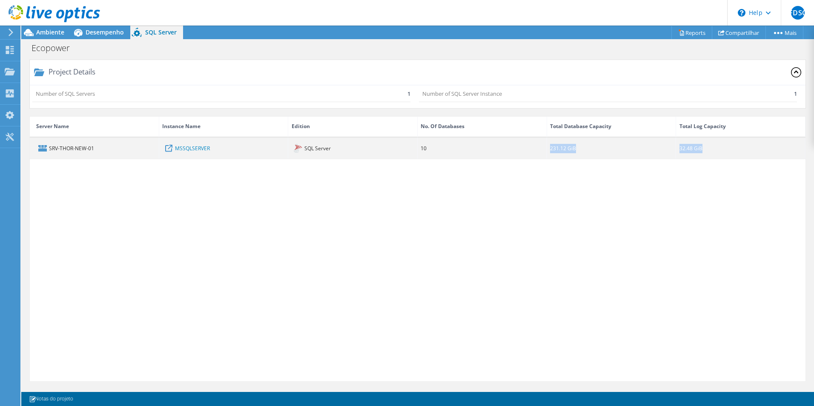
drag, startPoint x: 550, startPoint y: 148, endPoint x: 718, endPoint y: 149, distance: 167.8
click at [717, 149] on div "SRV-THOR-NEW-01 MSSQLSERVER SQL Server 10 231.12 GiB 32.48 GiB" at bounding box center [418, 148] width 776 height 21
click at [718, 149] on div "32.48 GiB" at bounding box center [740, 148] width 129 height 21
click at [197, 152] on link "MSSQLSERVER" at bounding box center [192, 148] width 35 height 9
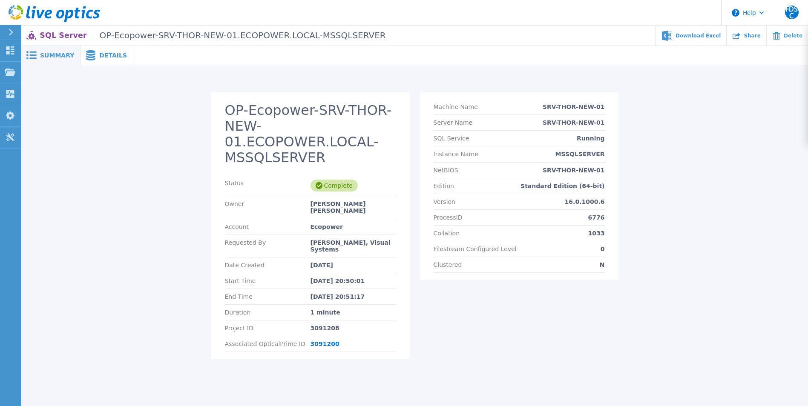
click at [47, 58] on span "Summary" at bounding box center [57, 55] width 34 height 6
click at [89, 52] on icon at bounding box center [90, 55] width 9 height 10
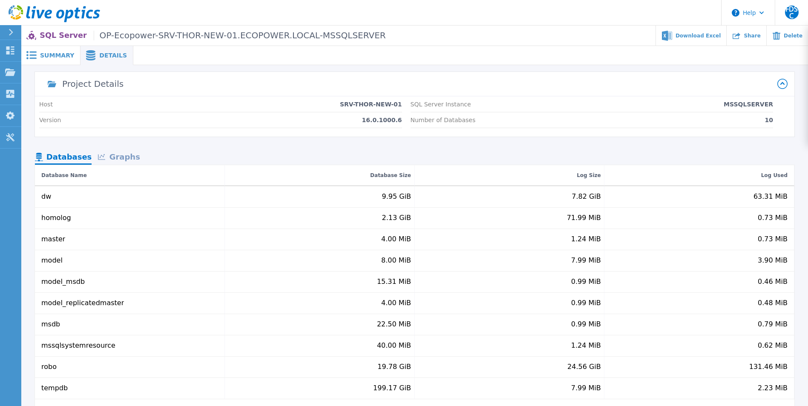
scroll to position [85, 0]
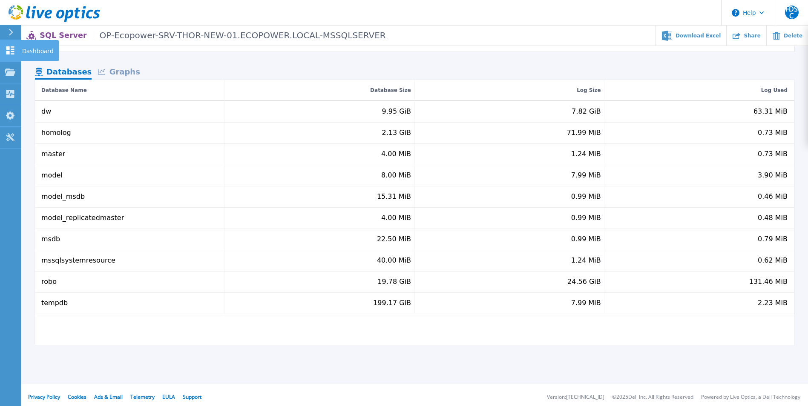
click at [17, 49] on link "Dashboard Dashboard" at bounding box center [10, 51] width 21 height 22
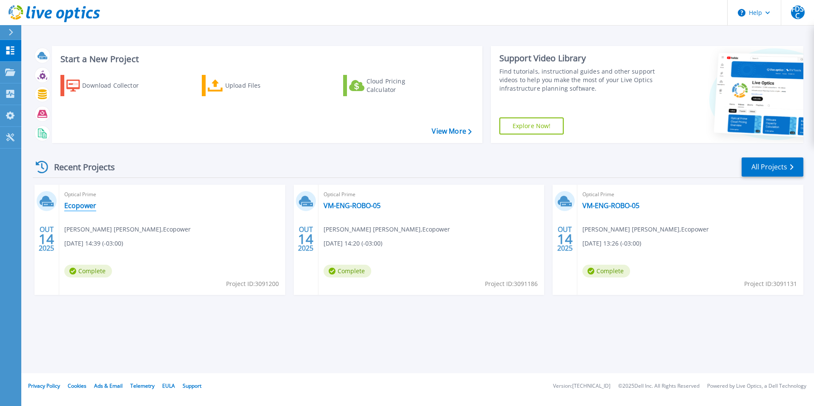
click at [81, 209] on link "Ecopower" at bounding box center [80, 205] width 32 height 9
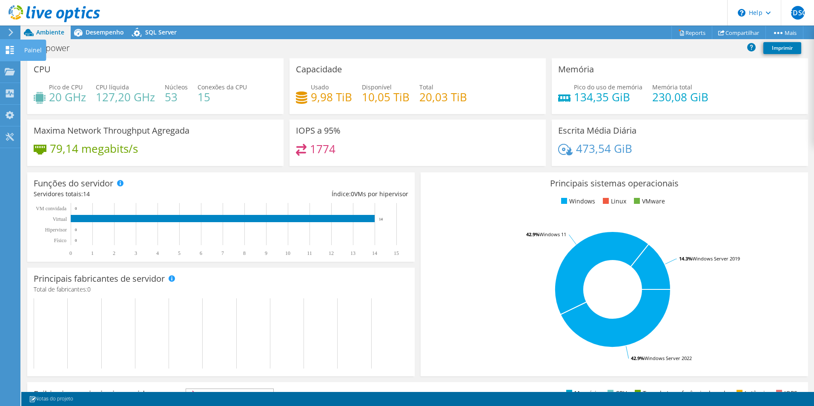
click at [6, 51] on use at bounding box center [10, 50] width 8 height 8
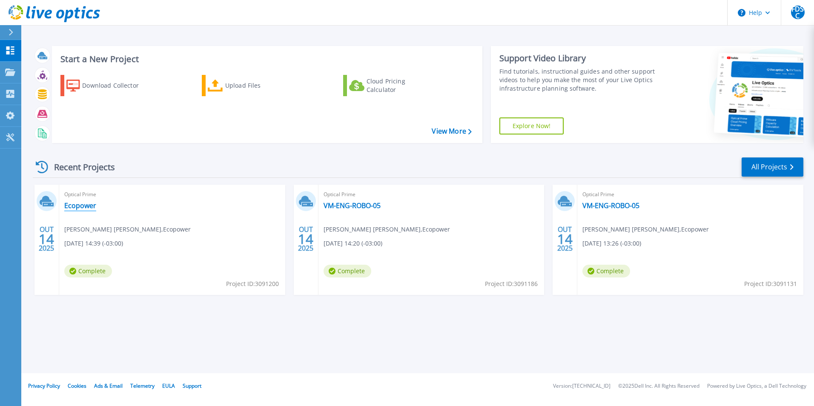
click at [91, 204] on link "Ecopower" at bounding box center [80, 205] width 32 height 9
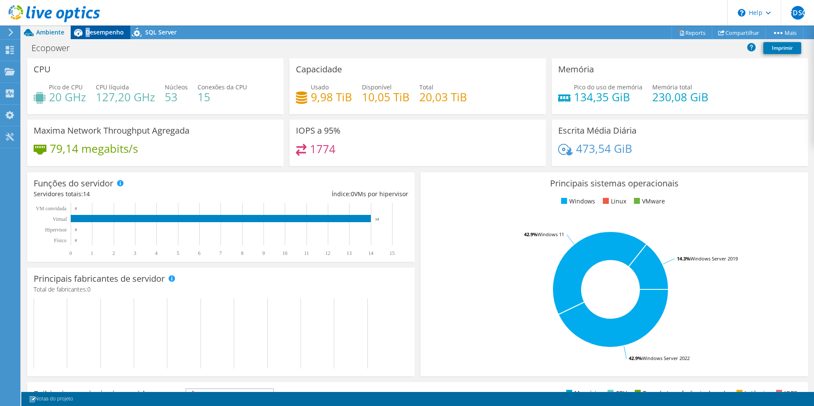
click at [88, 31] on span "Desempenho" at bounding box center [105, 32] width 38 height 8
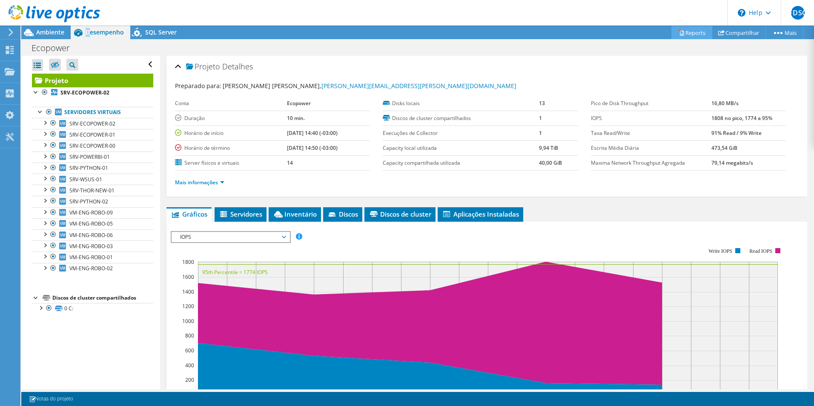
click at [691, 33] on link "Reports" at bounding box center [692, 32] width 41 height 13
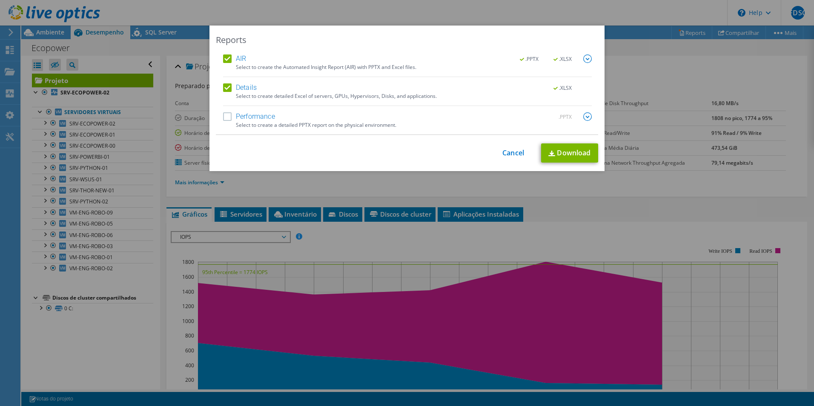
click at [262, 114] on label "Performance" at bounding box center [249, 116] width 52 height 9
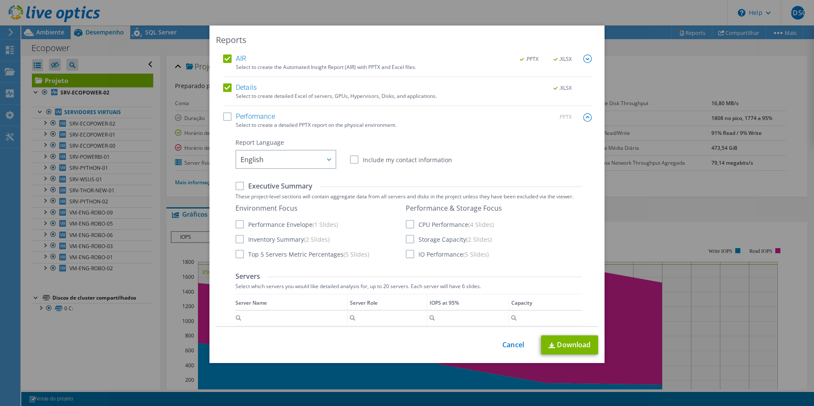
drag, startPoint x: 262, startPoint y: 114, endPoint x: 227, endPoint y: 121, distance: 36.4
click at [227, 121] on label "Performance" at bounding box center [249, 116] width 52 height 9
click at [0, 0] on input "Performance" at bounding box center [0, 0] width 0 height 0
click at [556, 348] on link "Download" at bounding box center [569, 345] width 57 height 19
click at [53, 45] on div "Reports AIR .PPTX .XLSX Select to create the Automated Insight Report (AIR) wit…" at bounding box center [407, 203] width 814 height 355
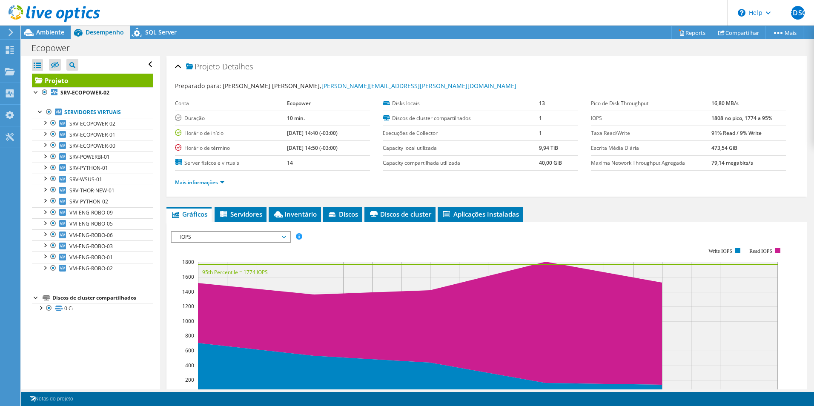
click at [22, 11] on use at bounding box center [55, 13] width 92 height 17
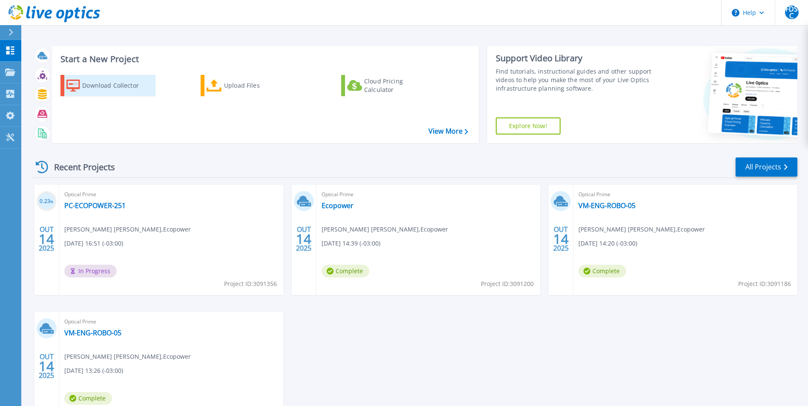
click at [123, 86] on div "Download Collector" at bounding box center [116, 85] width 68 height 17
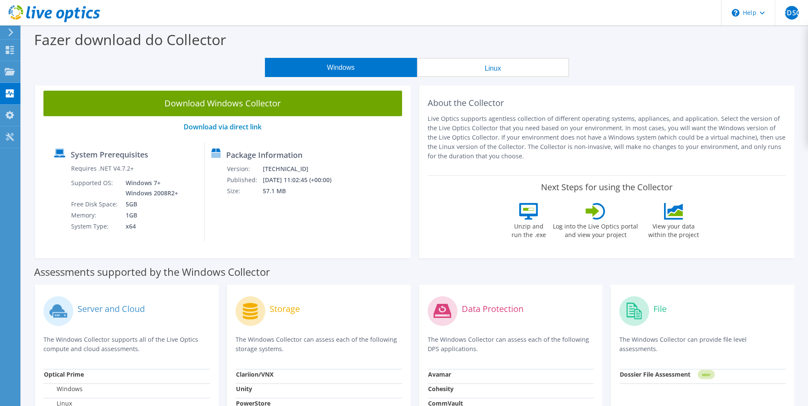
click at [499, 70] on button "Linux" at bounding box center [493, 67] width 152 height 19
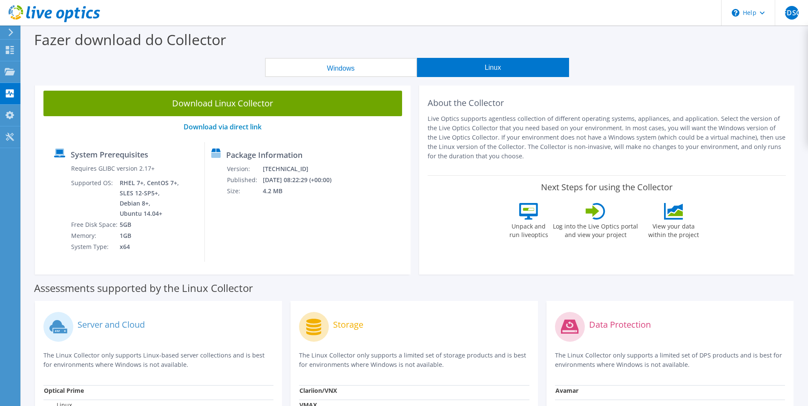
click at [387, 72] on button "Windows" at bounding box center [341, 67] width 152 height 19
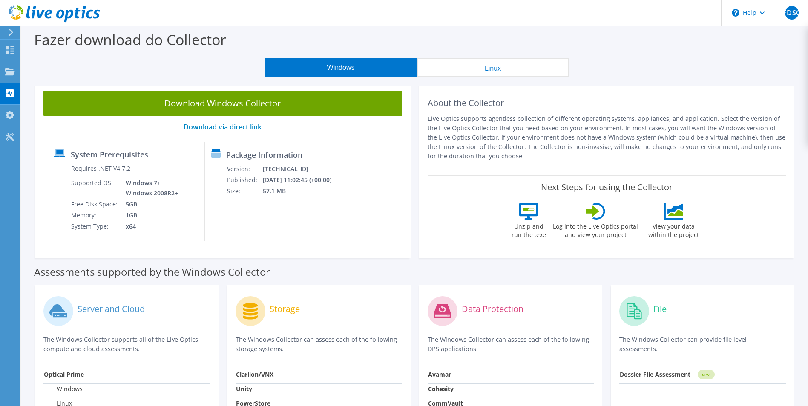
click at [515, 73] on button "Linux" at bounding box center [493, 67] width 152 height 19
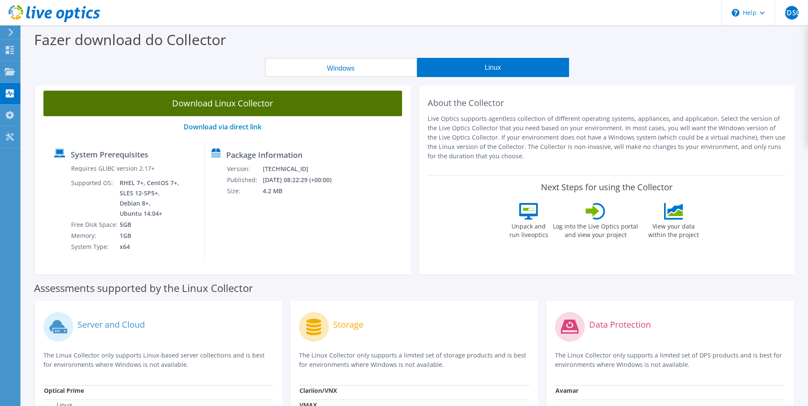
click at [287, 103] on link "Download Linux Collector" at bounding box center [222, 104] width 359 height 26
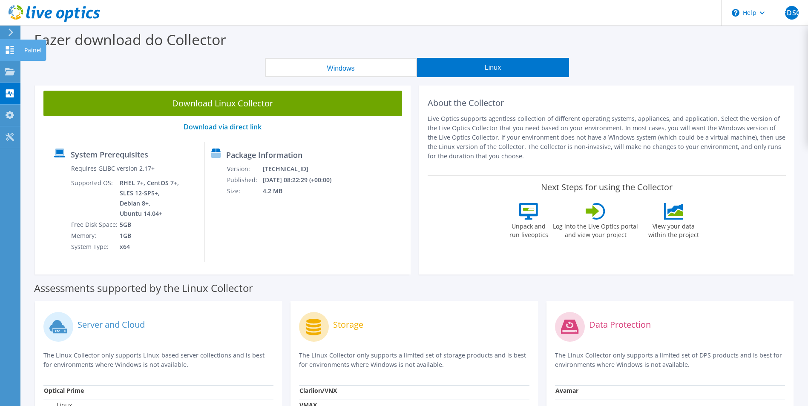
click at [13, 48] on use at bounding box center [10, 50] width 8 height 8
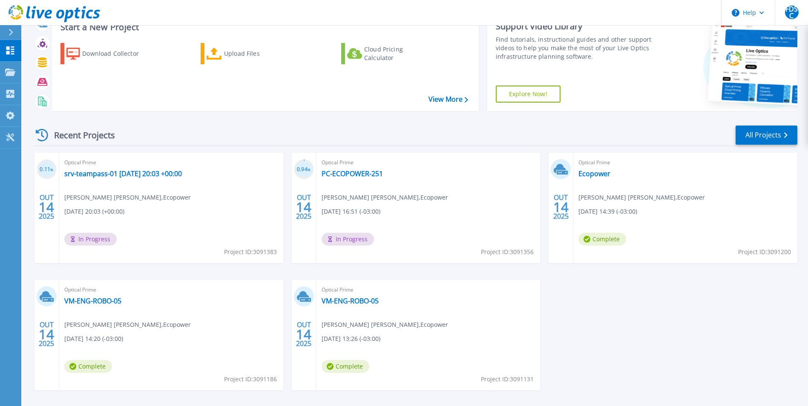
scroll to position [66, 0]
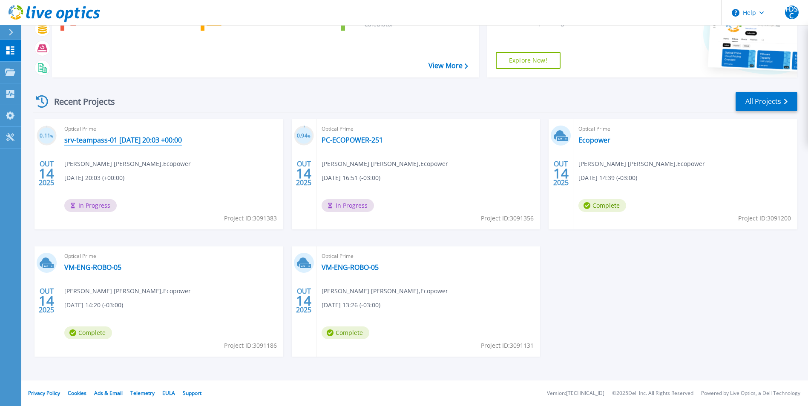
click at [182, 138] on link "srv-teampass-01 [DATE] 20:03 +00:00" at bounding box center [123, 140] width 118 height 9
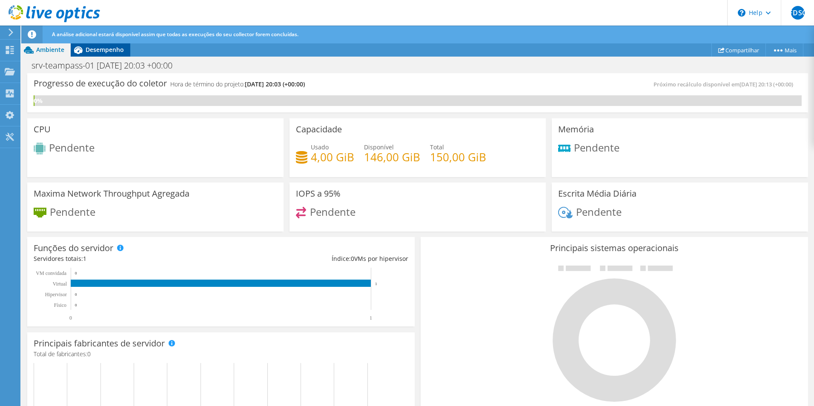
click at [96, 55] on div "Desempenho" at bounding box center [101, 50] width 60 height 14
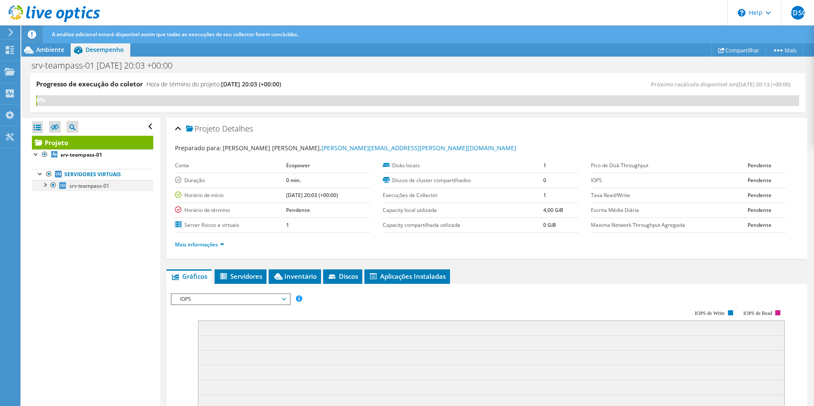
click at [43, 186] on div at bounding box center [44, 184] width 9 height 9
click at [13, 51] on use at bounding box center [10, 50] width 8 height 8
